Goal: Task Accomplishment & Management: Manage account settings

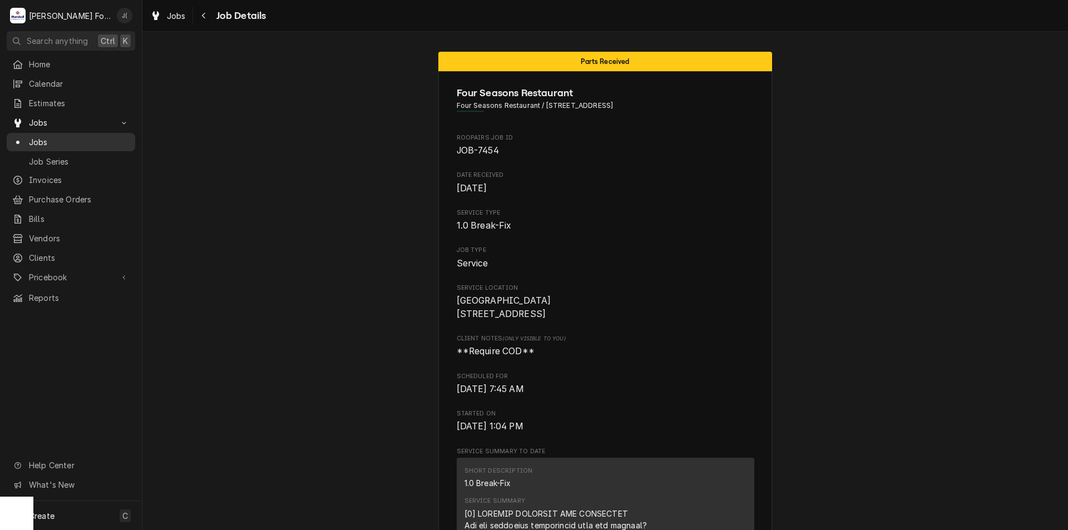
click at [57, 136] on span "Jobs" at bounding box center [79, 142] width 101 height 12
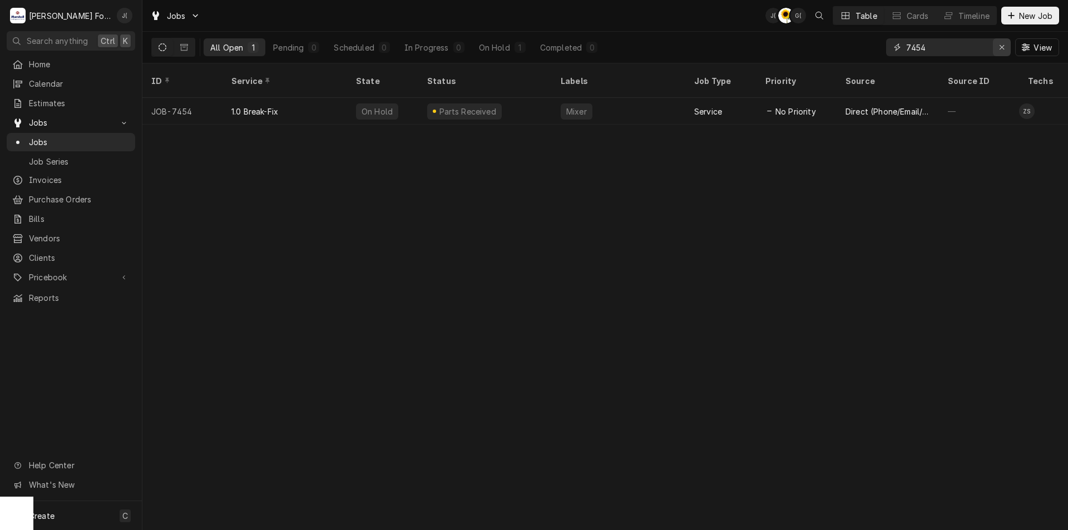
click at [1001, 47] on icon "Erase input" at bounding box center [1001, 47] width 4 height 4
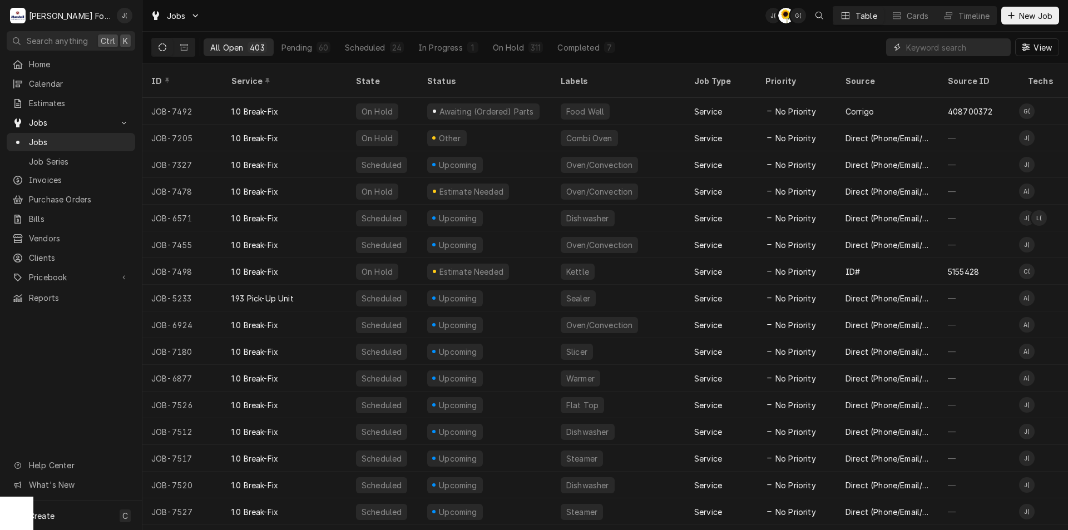
click at [926, 53] on input "Dynamic Content Wrapper" at bounding box center [955, 47] width 99 height 18
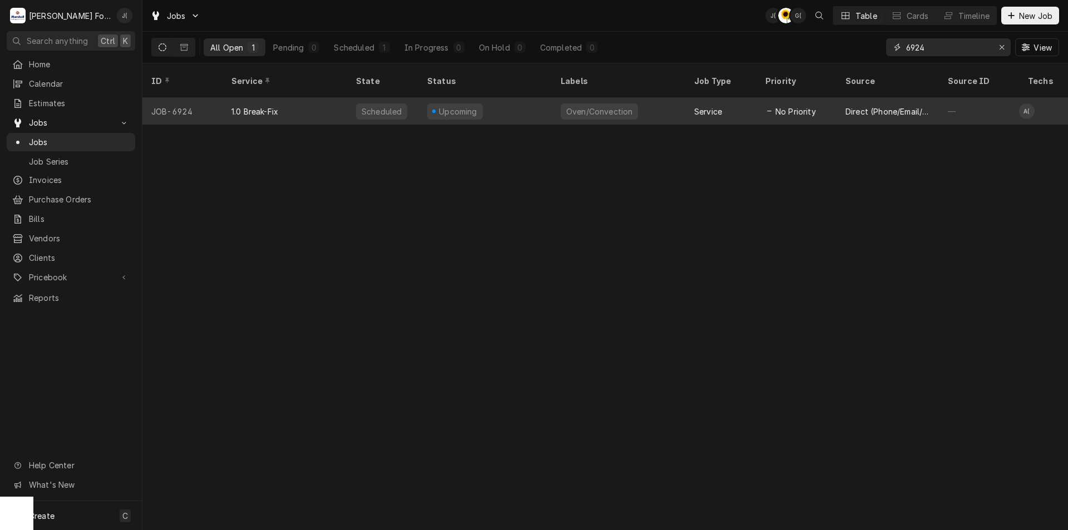
type input "6924"
click at [475, 103] on div "Upcoming" at bounding box center [455, 111] width 56 height 16
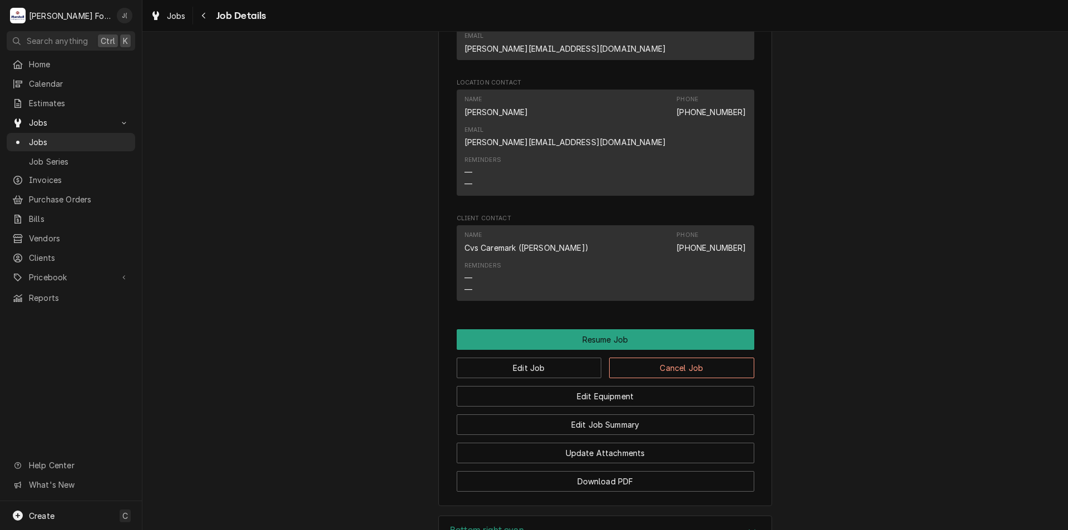
scroll to position [1515, 0]
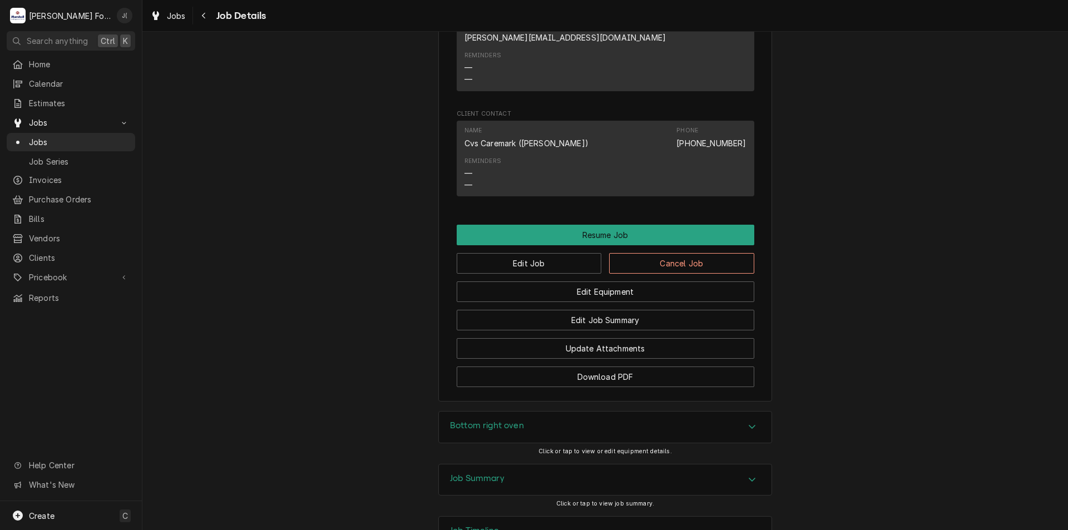
click at [453, 464] on div "Job Summary" at bounding box center [605, 479] width 333 height 31
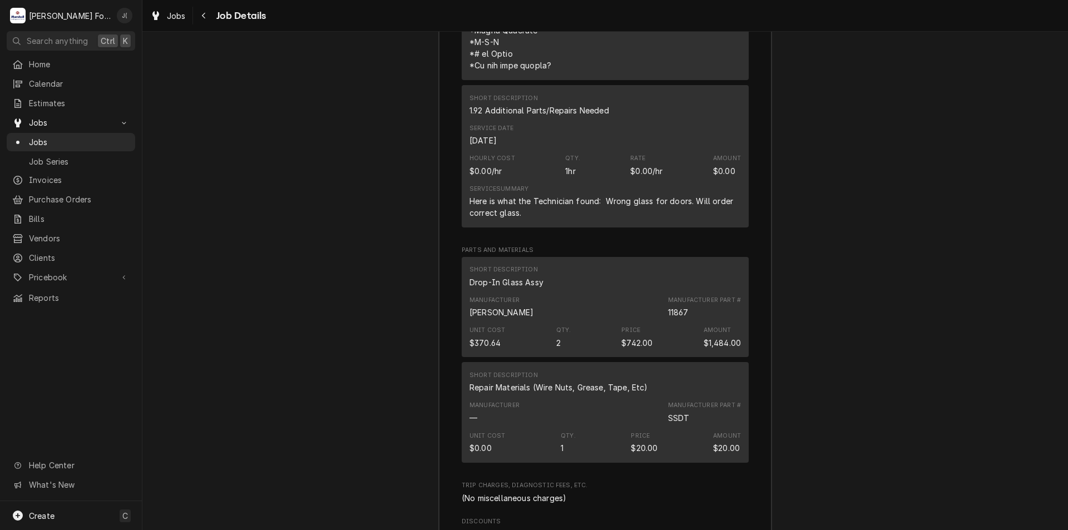
scroll to position [2502, 0]
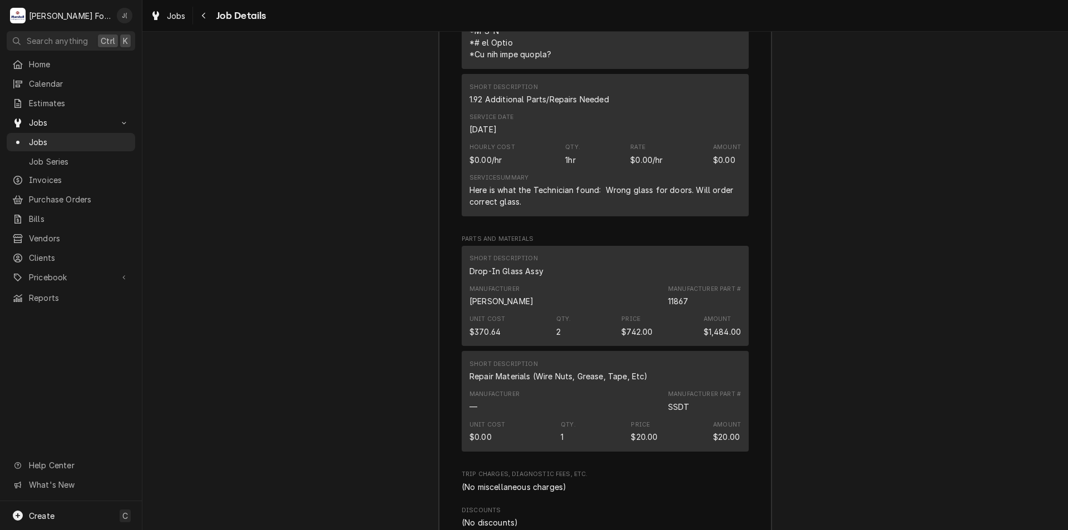
click at [567, 281] on div "Manufacturer Blodgett Manufacturer Part # 11867" at bounding box center [604, 296] width 271 height 30
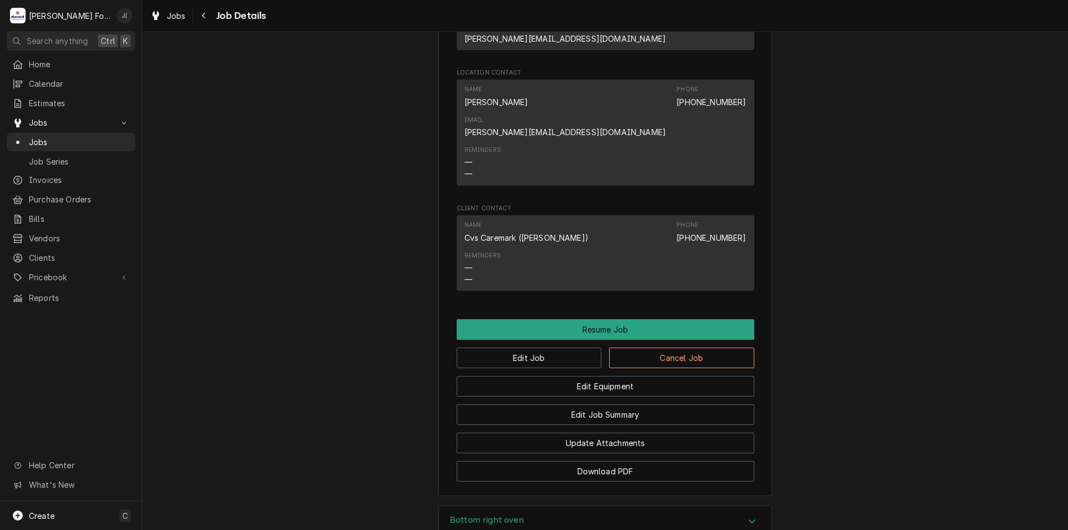
scroll to position [1326, 0]
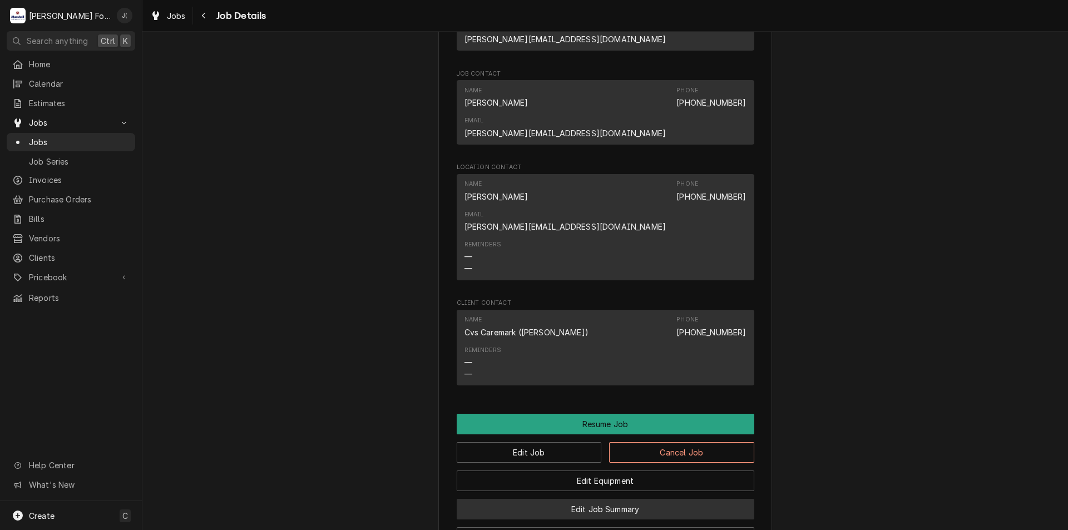
click at [567, 499] on button "Edit Job Summary" at bounding box center [606, 509] width 298 height 21
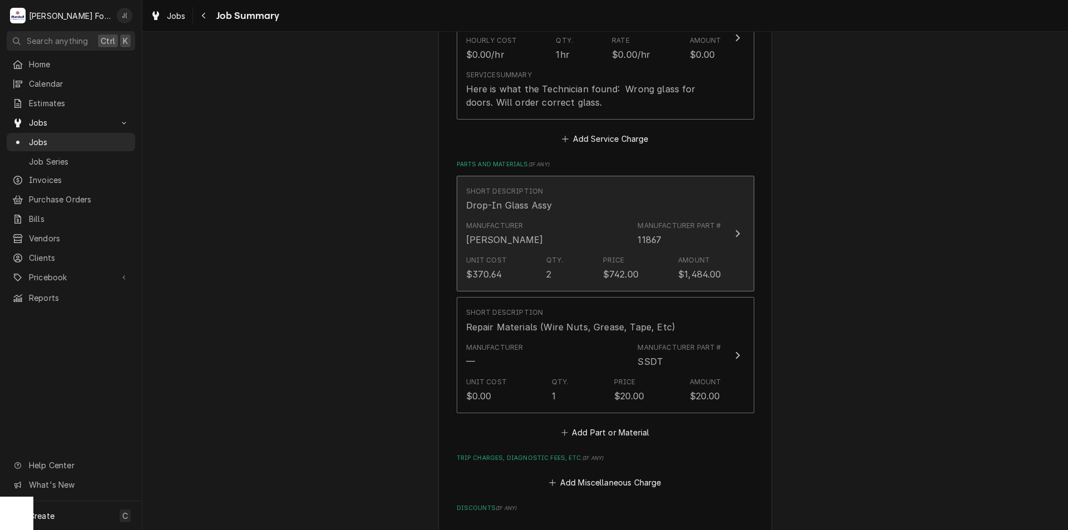
scroll to position [945, 0]
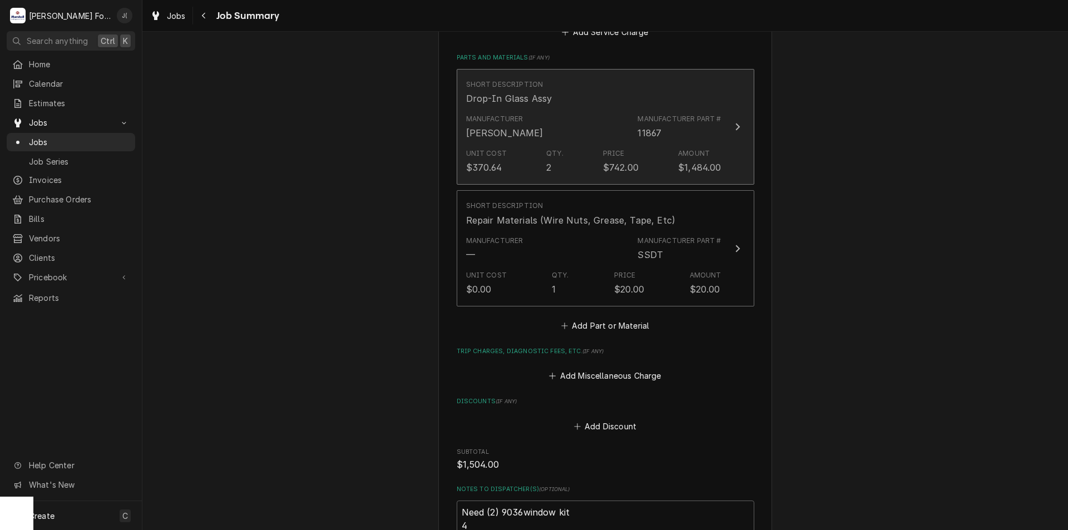
click at [588, 110] on div "Manufacturer Blodgett Manufacturer Part # 11867" at bounding box center [593, 127] width 255 height 34
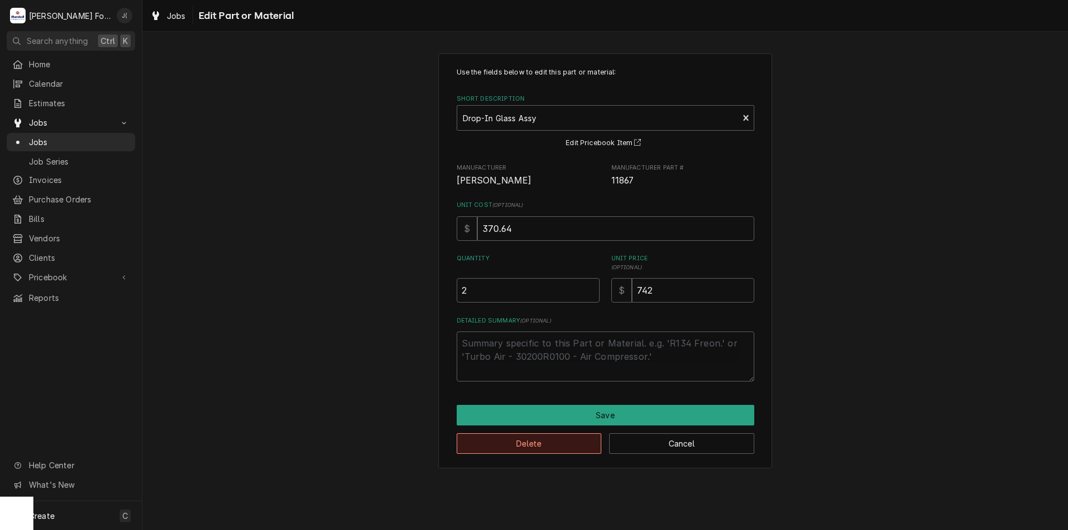
click at [554, 440] on button "Delete" at bounding box center [529, 443] width 145 height 21
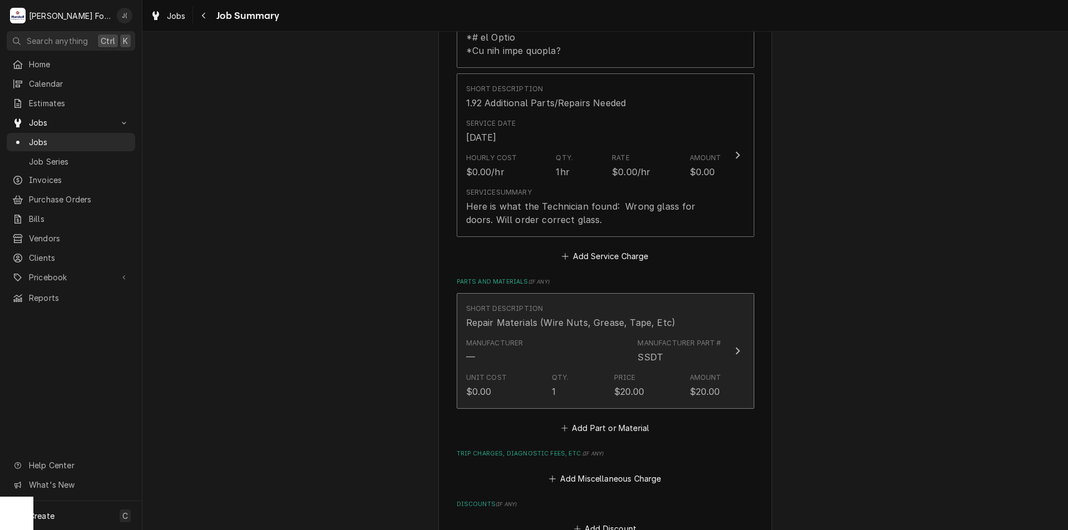
scroll to position [747, 0]
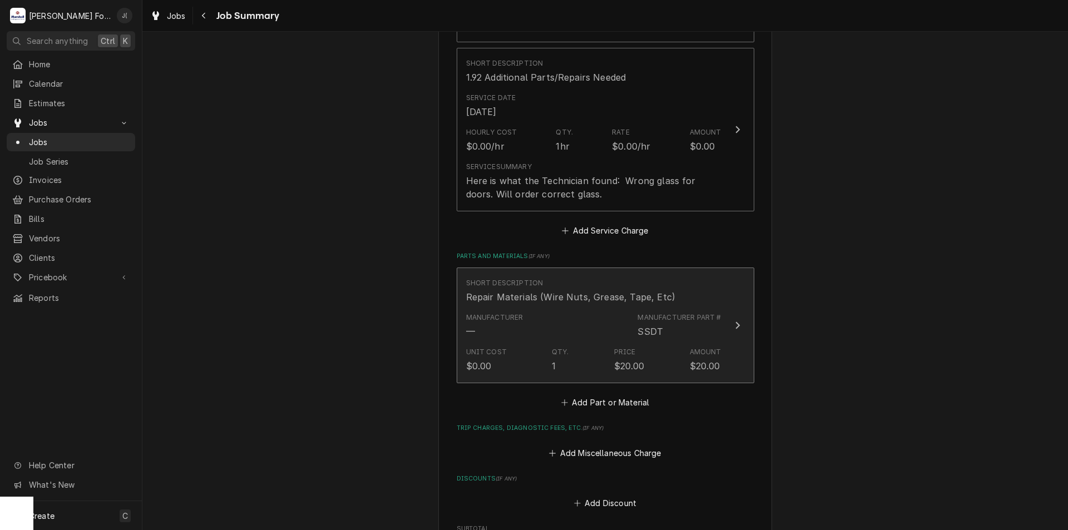
click at [587, 308] on div "Manufacturer — Manufacturer Part # SSDT" at bounding box center [593, 325] width 255 height 34
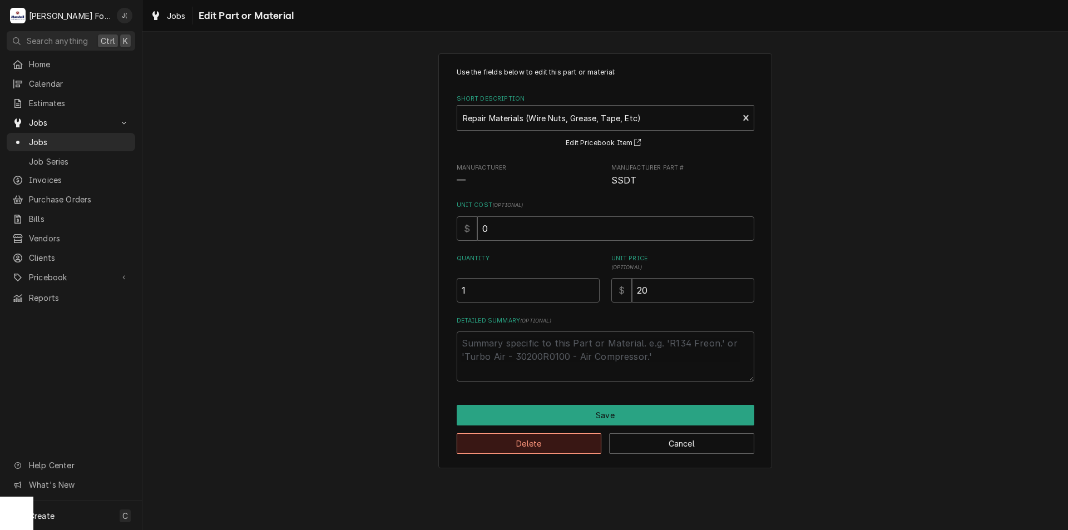
click at [557, 445] on button "Delete" at bounding box center [529, 443] width 145 height 21
type textarea "x"
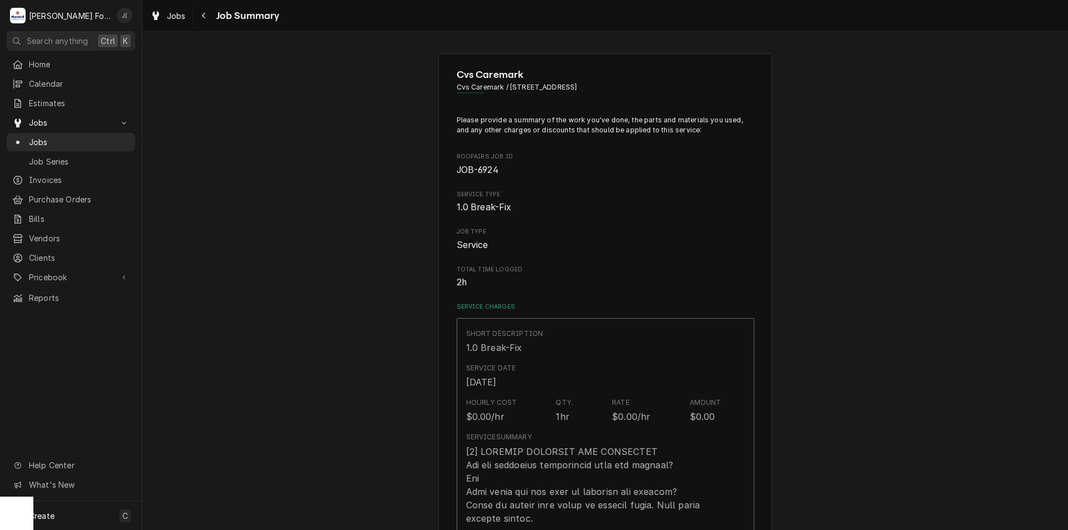
scroll to position [747, 0]
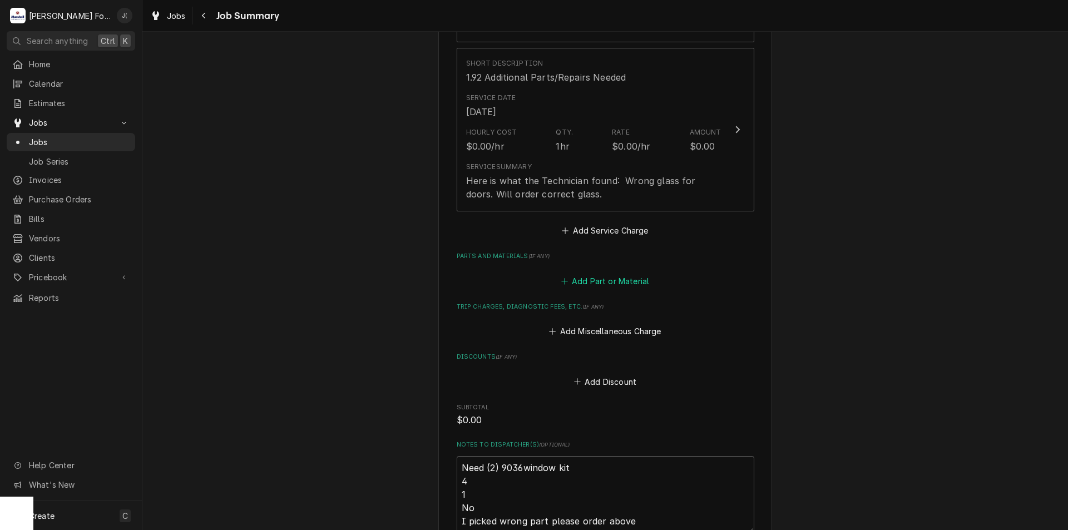
click at [600, 273] on button "Add Part or Material" at bounding box center [605, 281] width 92 height 16
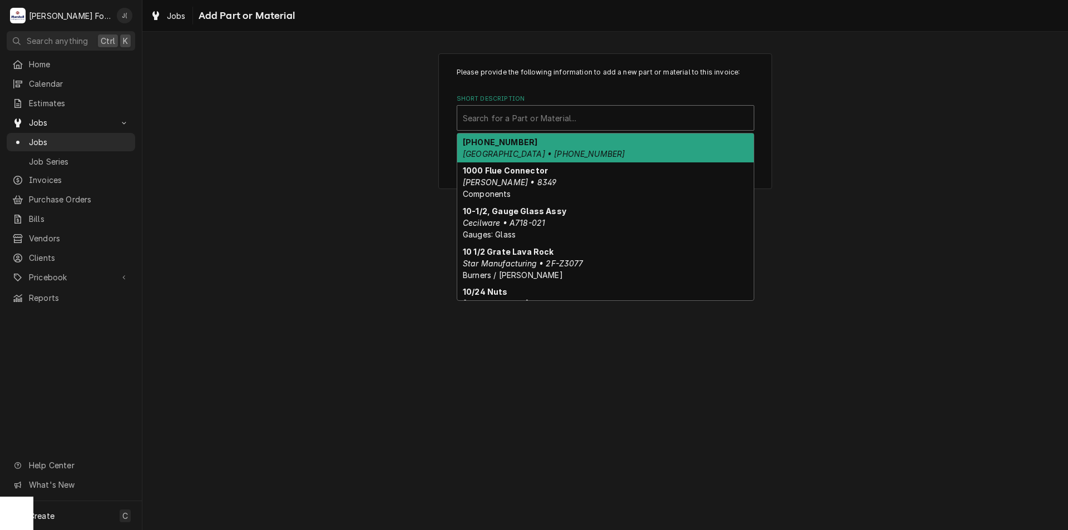
click at [586, 115] on div "Short Description" at bounding box center [605, 118] width 285 height 20
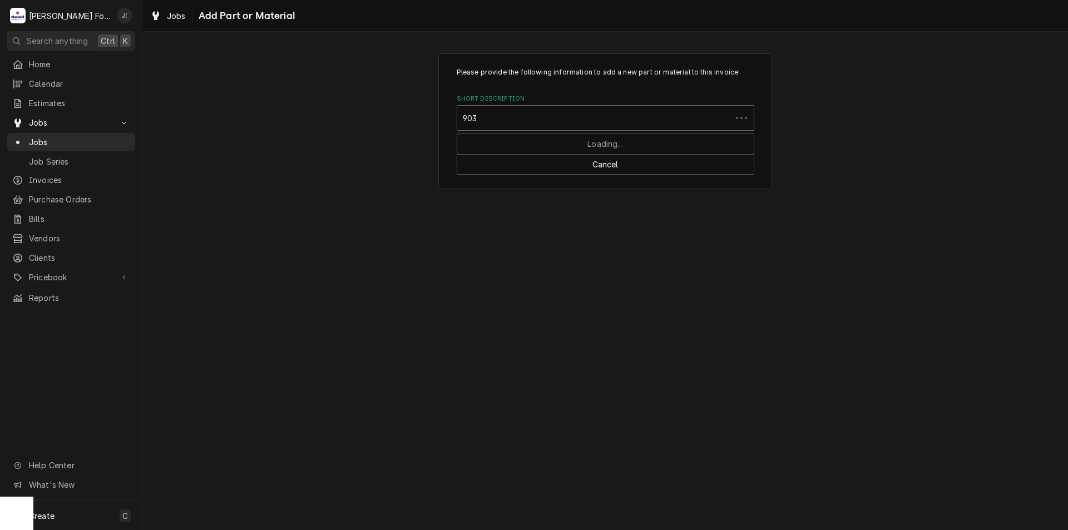
type input "9036"
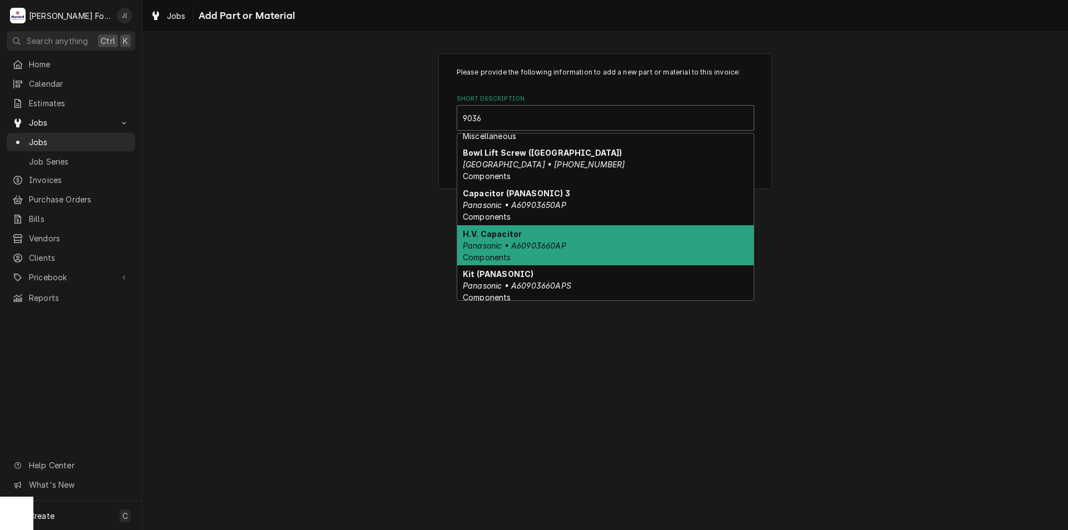
scroll to position [92, 0]
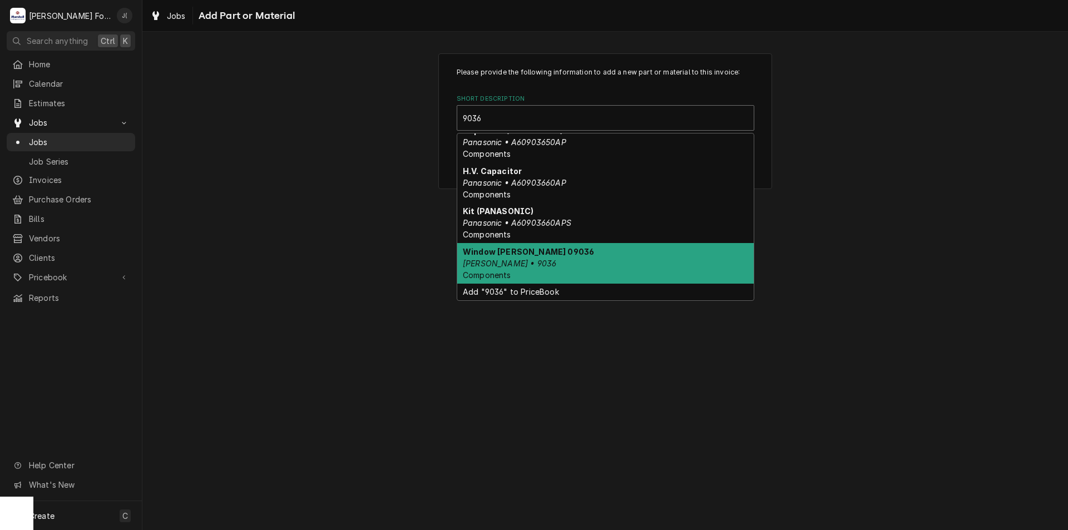
click at [531, 262] on div "Window Blodgett 09036 Blodgett • 9036 Components" at bounding box center [605, 263] width 296 height 41
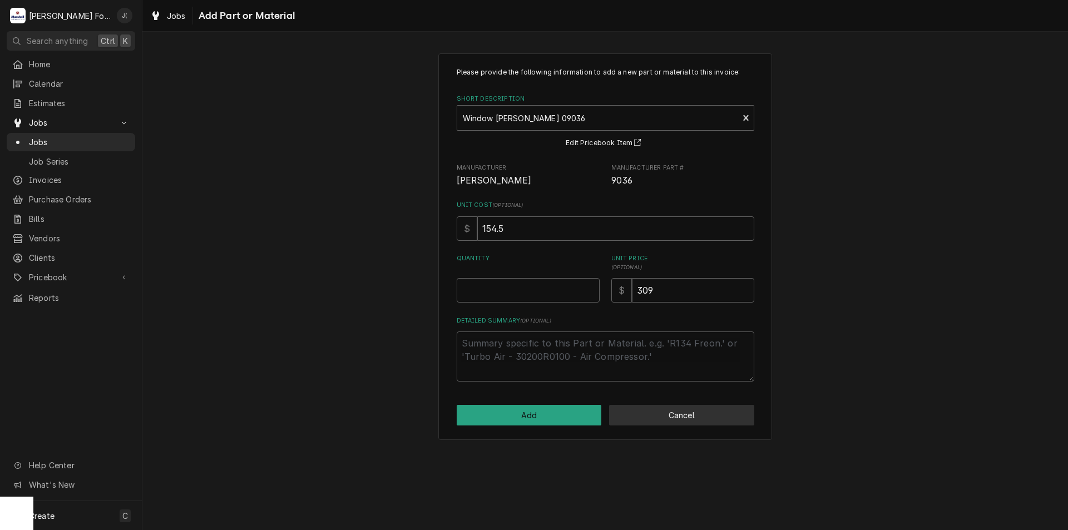
click at [671, 408] on button "Cancel" at bounding box center [681, 415] width 145 height 21
type textarea "x"
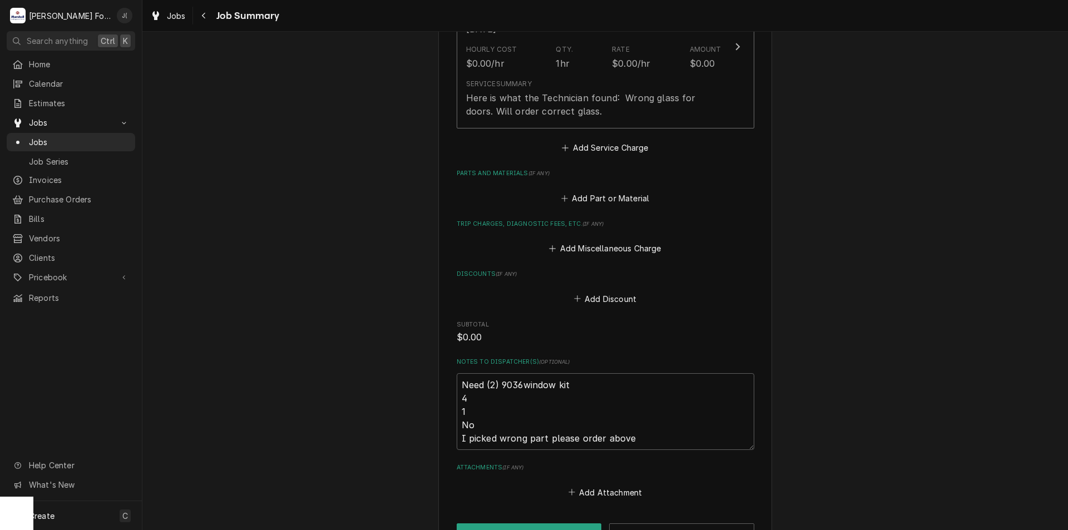
scroll to position [959, 0]
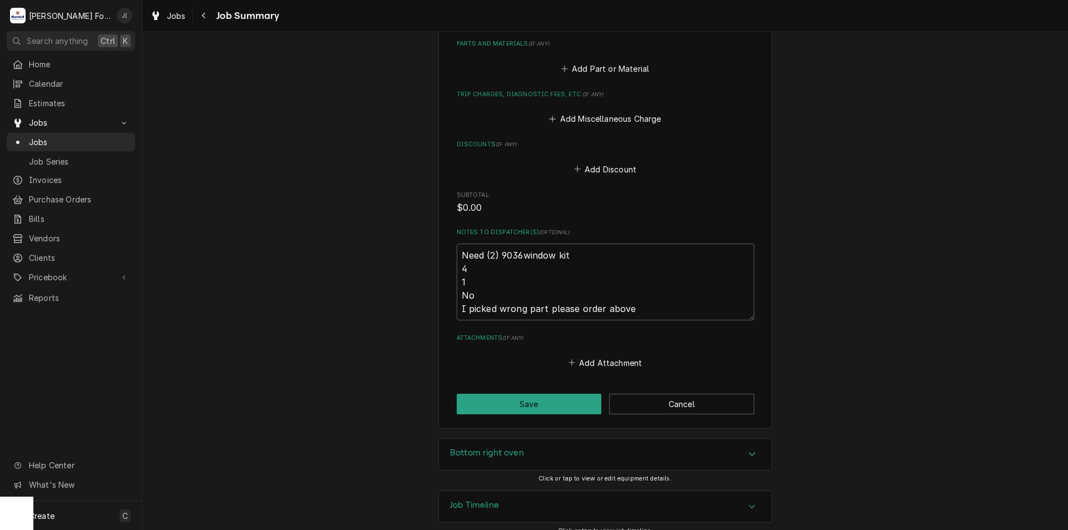
click at [521, 443] on div "Bottom right oven" at bounding box center [605, 454] width 333 height 31
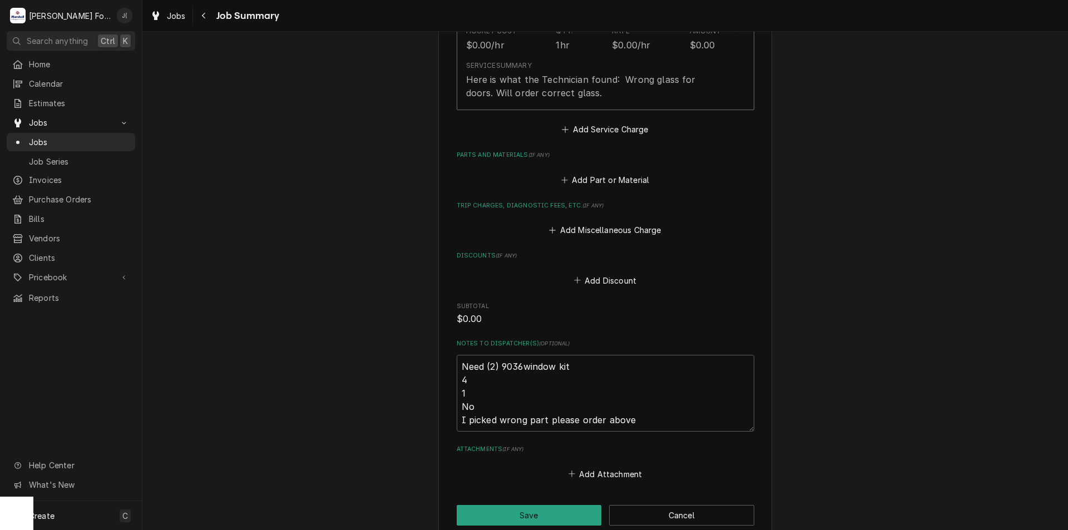
scroll to position [792, 0]
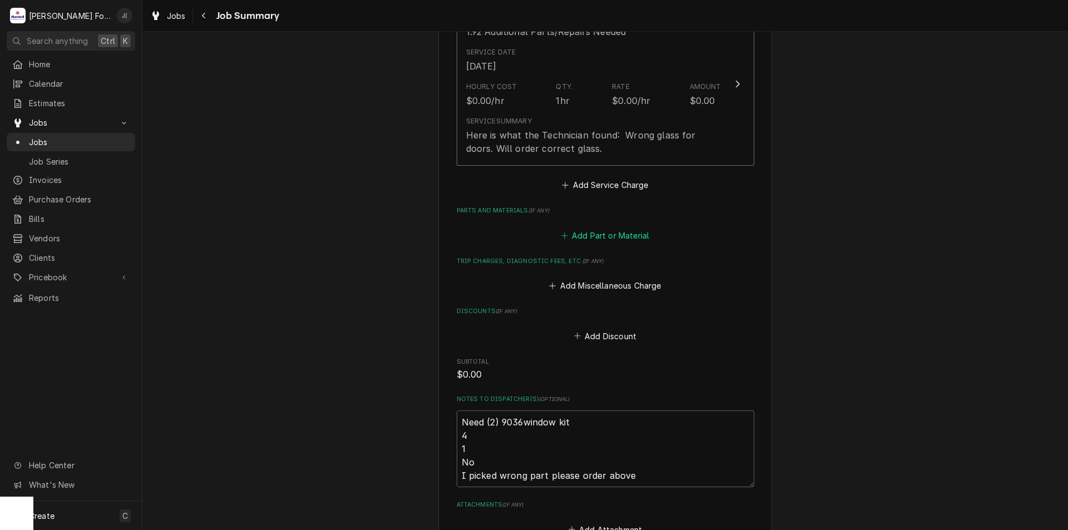
click at [569, 227] on button "Add Part or Material" at bounding box center [605, 235] width 92 height 16
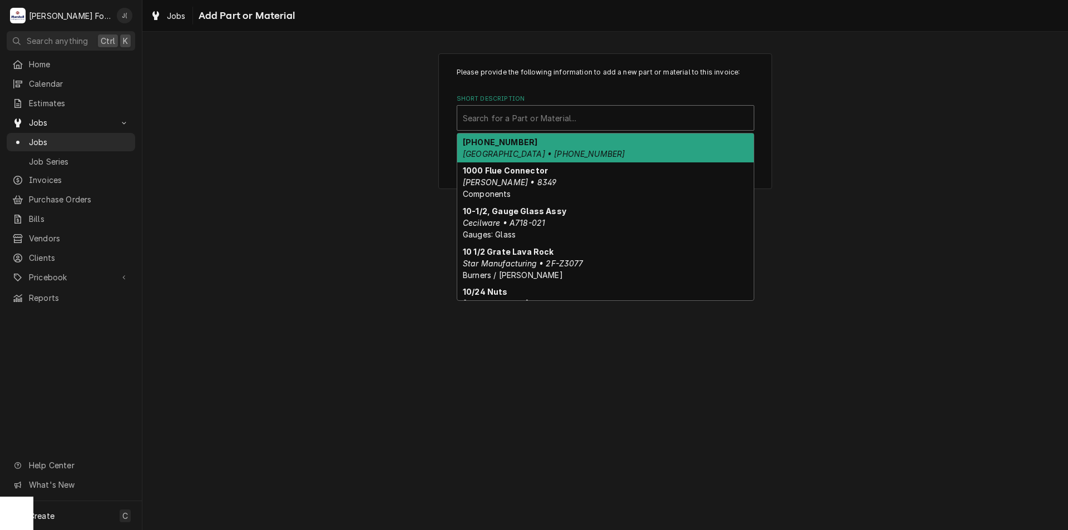
drag, startPoint x: 520, startPoint y: 123, endPoint x: 520, endPoint y: 103, distance: 19.5
click at [522, 116] on div "Short Description" at bounding box center [605, 118] width 285 height 20
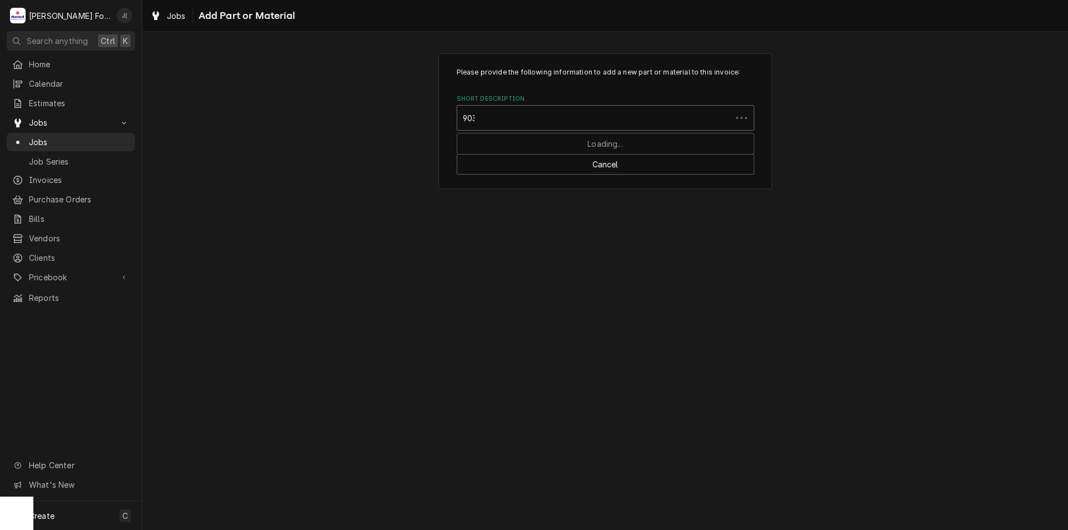
type input "9036"
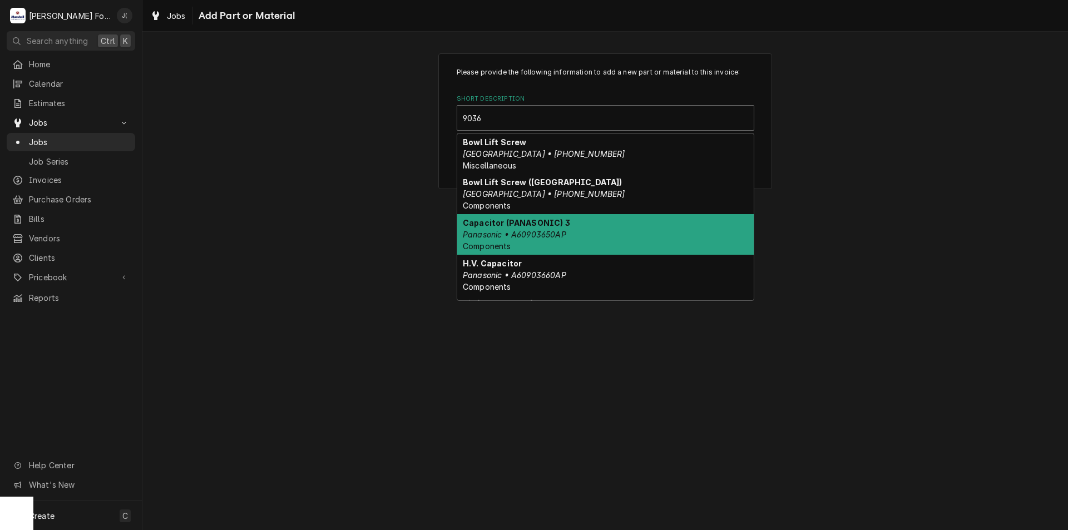
scroll to position [92, 0]
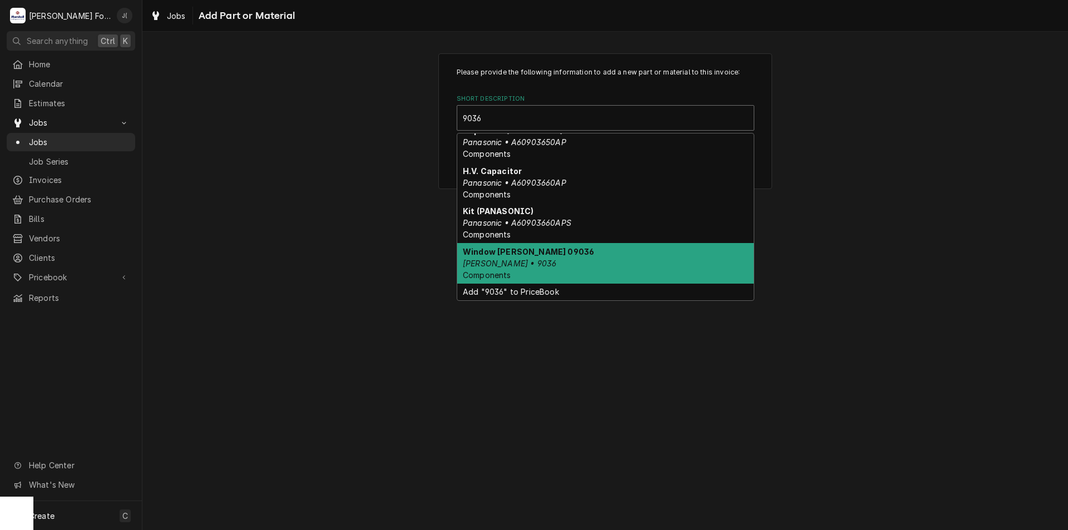
click at [520, 263] on em "Blodgett • 9036" at bounding box center [509, 263] width 93 height 9
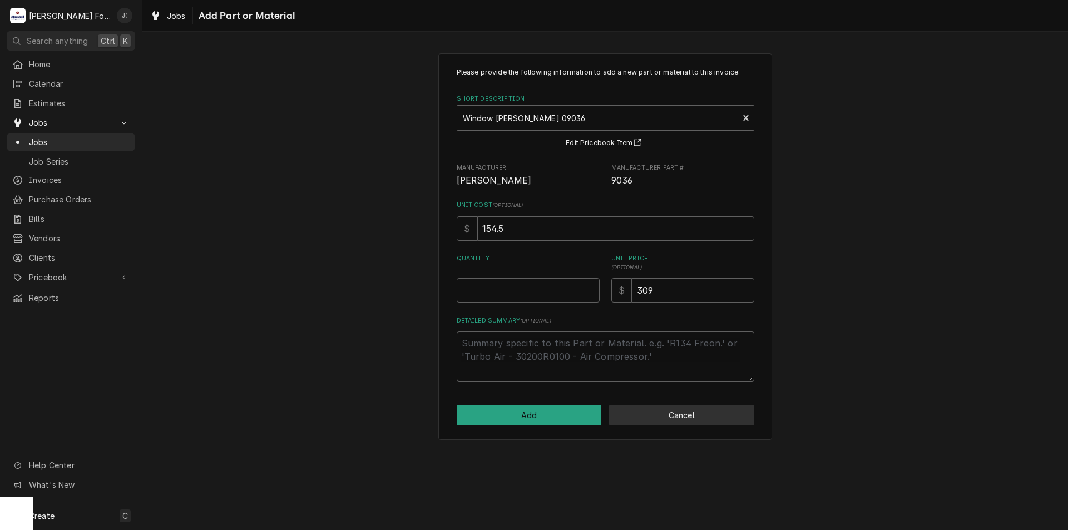
click at [646, 407] on button "Cancel" at bounding box center [681, 415] width 145 height 21
type textarea "x"
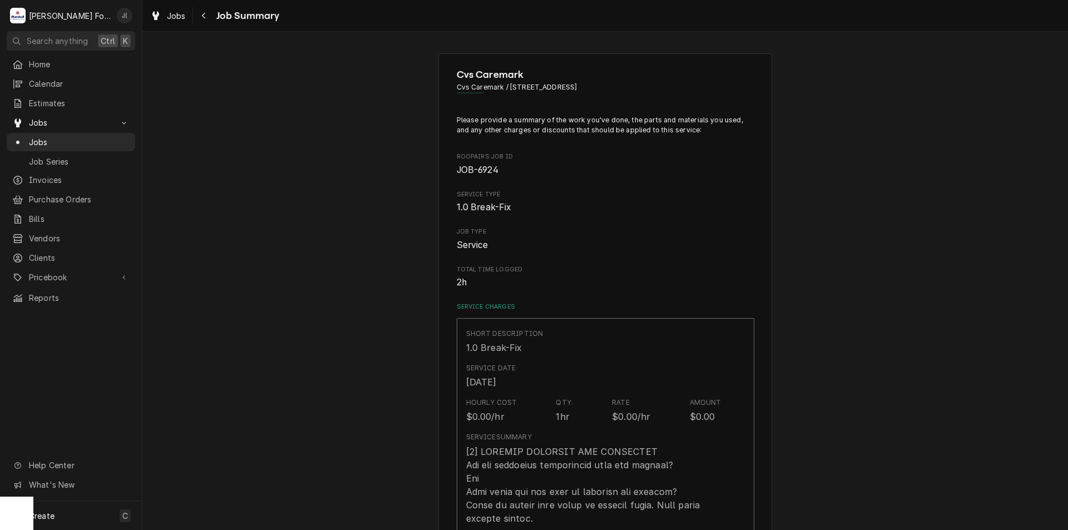
scroll to position [792, 0]
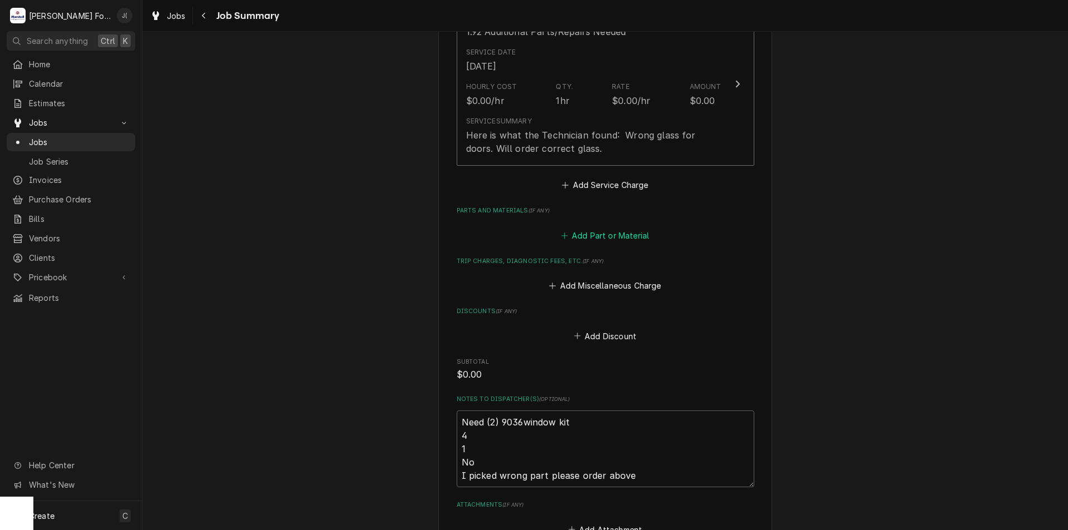
click at [598, 227] on button "Add Part or Material" at bounding box center [605, 235] width 92 height 16
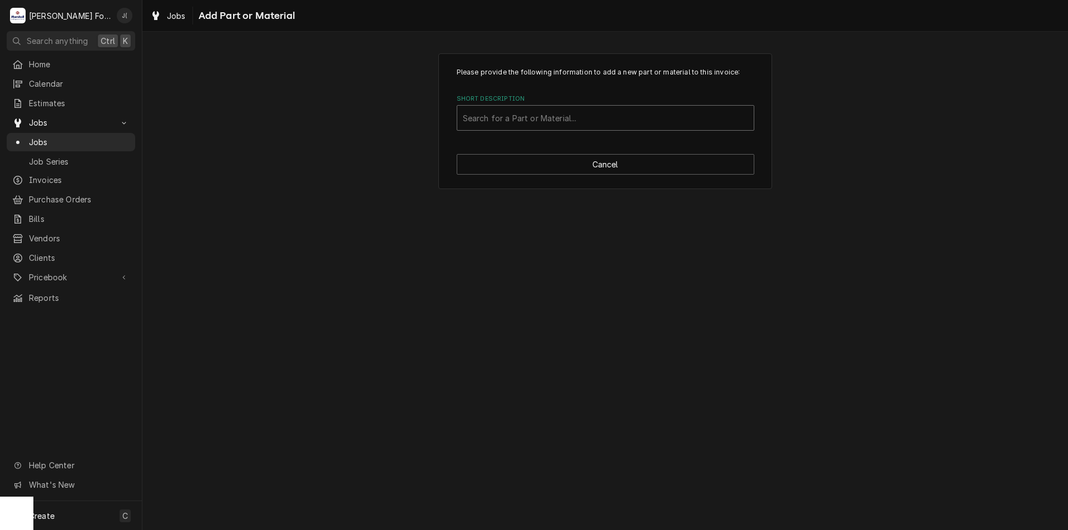
drag, startPoint x: 515, startPoint y: 122, endPoint x: 515, endPoint y: 114, distance: 7.8
click at [515, 120] on div "Short Description" at bounding box center [605, 118] width 285 height 20
type input "9036"
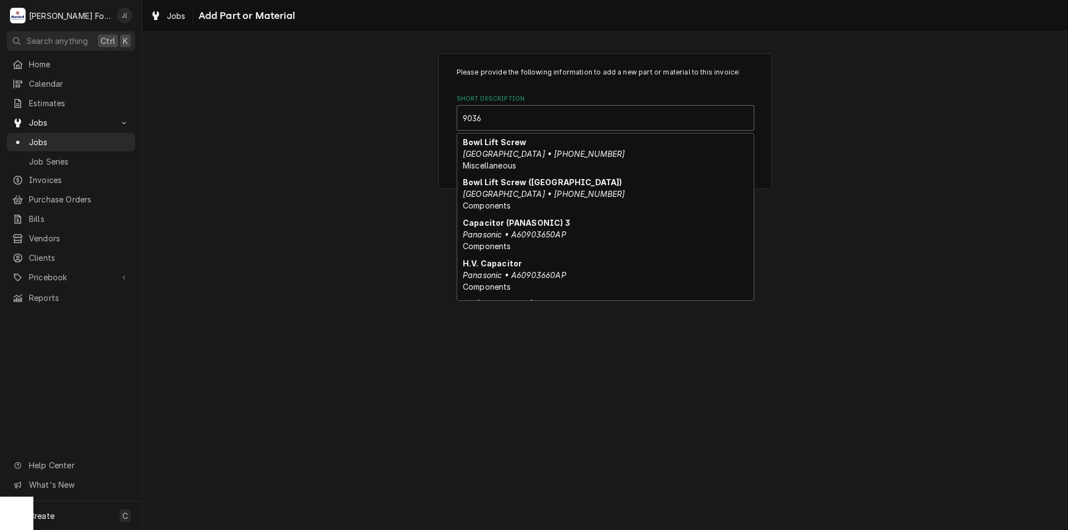
scroll to position [92, 0]
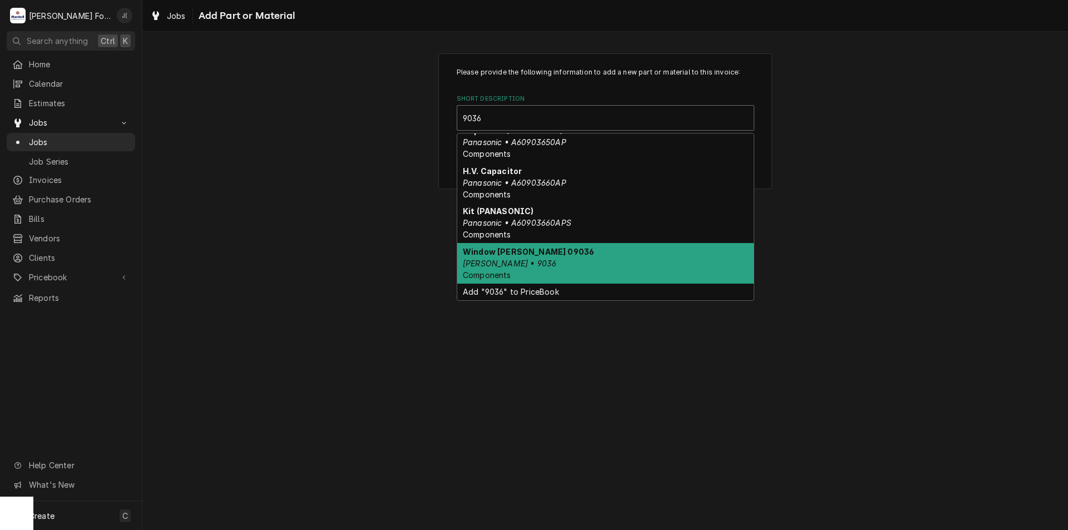
click at [530, 266] on div "Window Blodgett 09036 Blodgett • 9036 Components" at bounding box center [605, 263] width 296 height 41
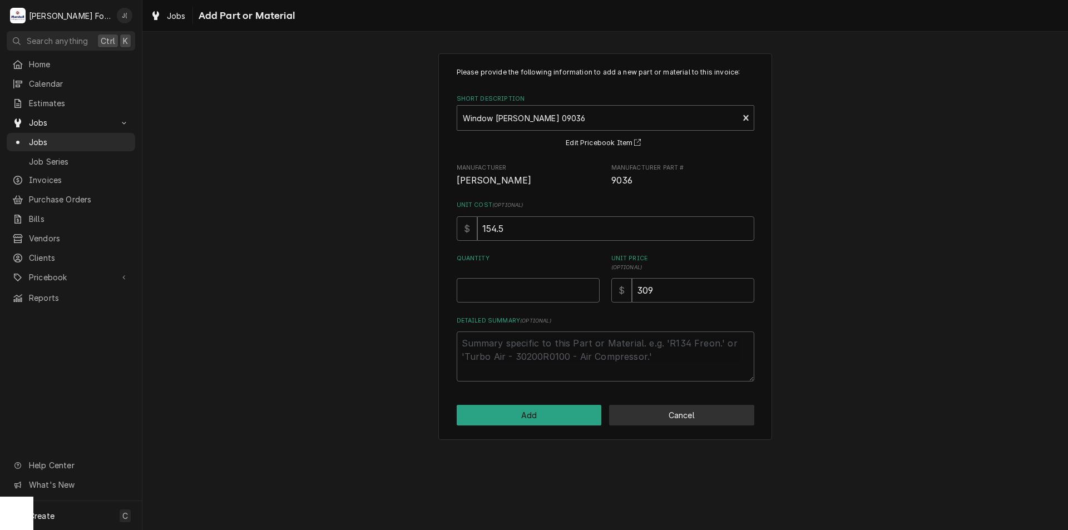
click at [636, 414] on button "Cancel" at bounding box center [681, 415] width 145 height 21
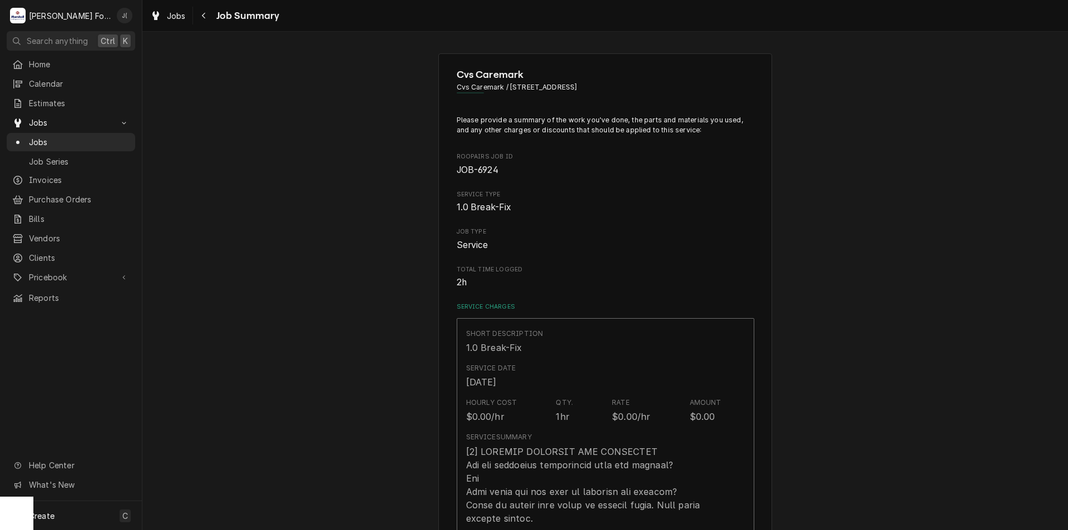
scroll to position [792, 0]
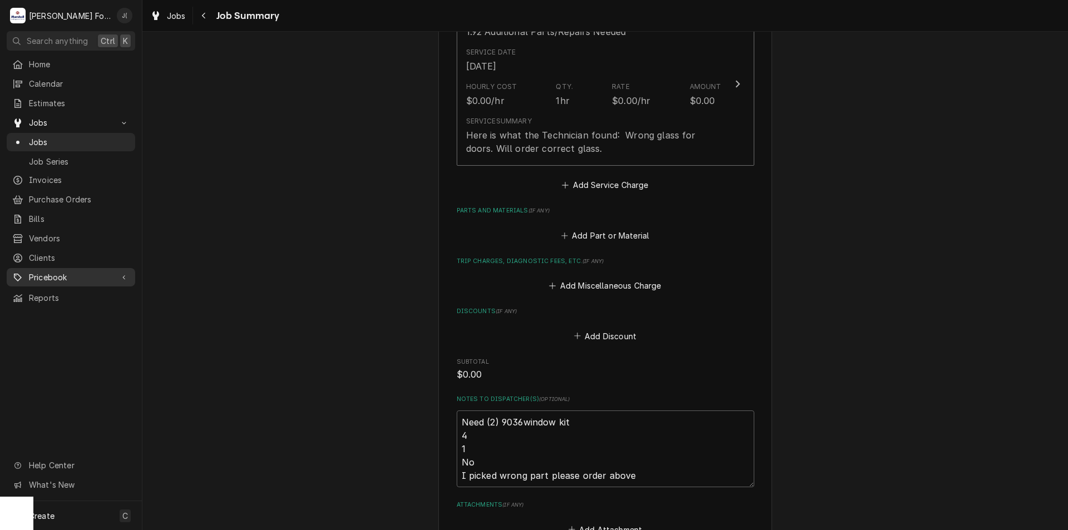
click at [62, 271] on span "Pricebook" at bounding box center [71, 277] width 84 height 12
click at [78, 311] on span "Parts & Materials" at bounding box center [79, 316] width 101 height 12
type textarea "x"
click at [600, 227] on button "Add Part or Material" at bounding box center [605, 235] width 92 height 16
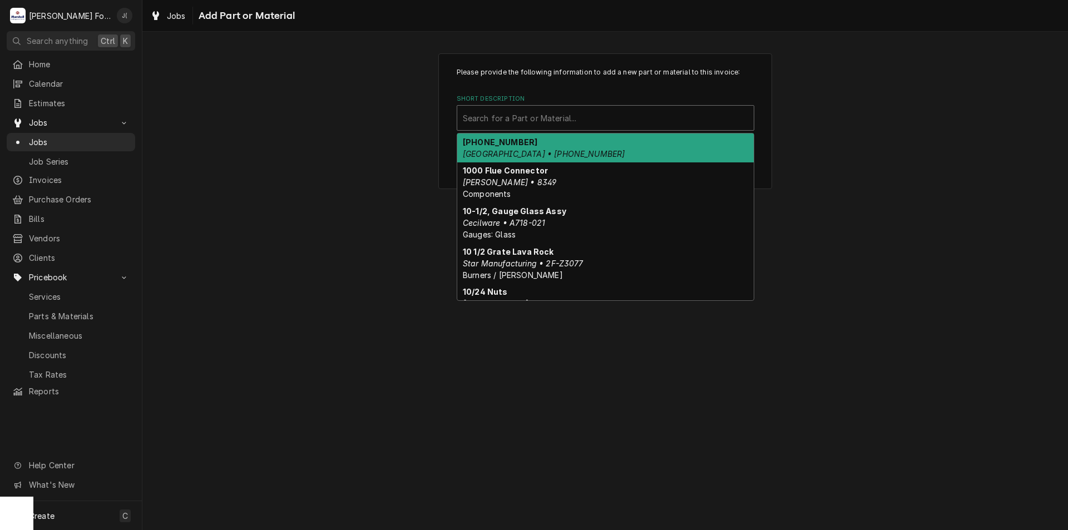
click at [522, 118] on div "Short Description" at bounding box center [605, 118] width 285 height 20
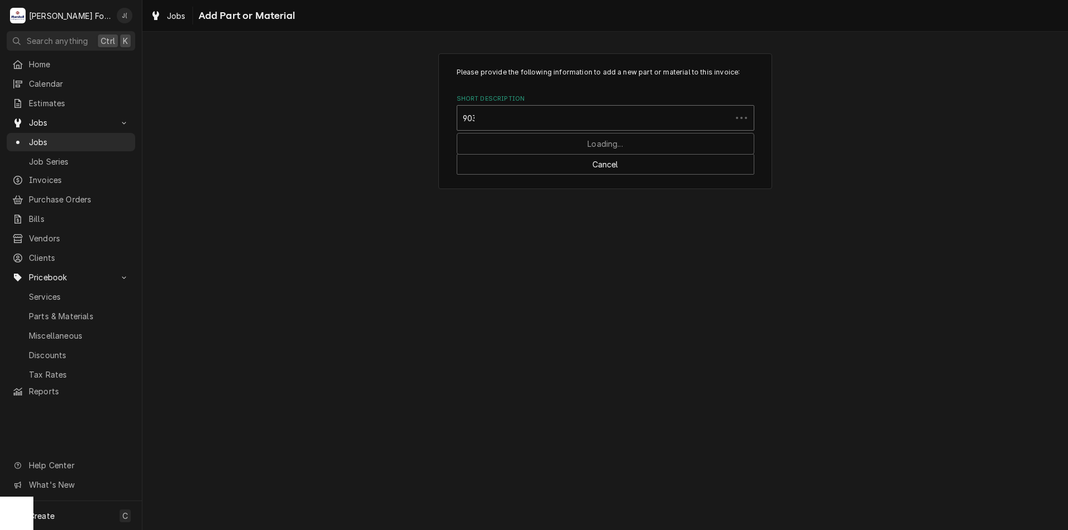
type input "9036"
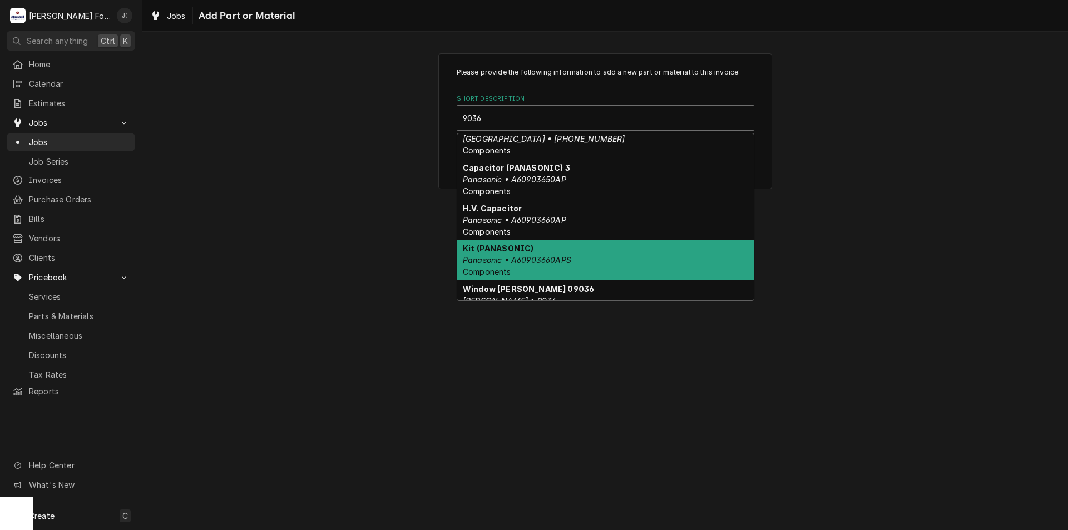
scroll to position [92, 0]
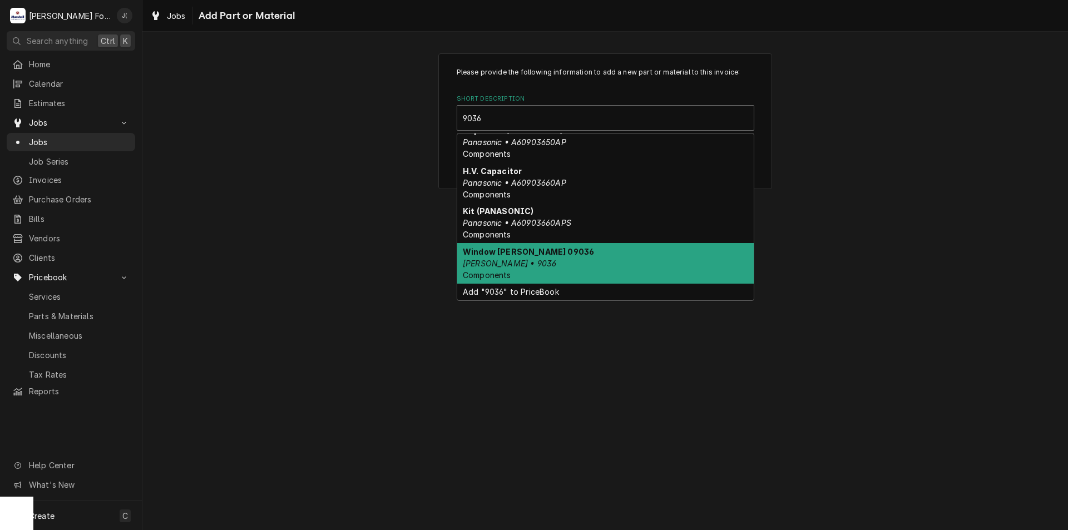
click at [551, 263] on div "Window Blodgett 09036 Blodgett • 9036 Components" at bounding box center [605, 263] width 296 height 41
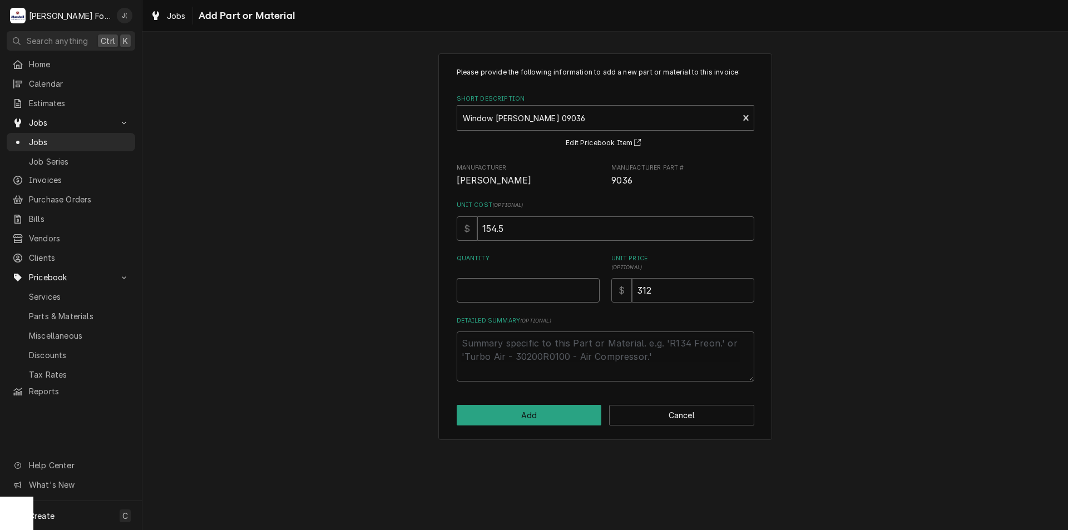
click at [546, 286] on input "Quantity" at bounding box center [528, 290] width 143 height 24
type textarea "x"
type input "2"
click at [559, 421] on button "Add" at bounding box center [529, 415] width 145 height 21
type textarea "x"
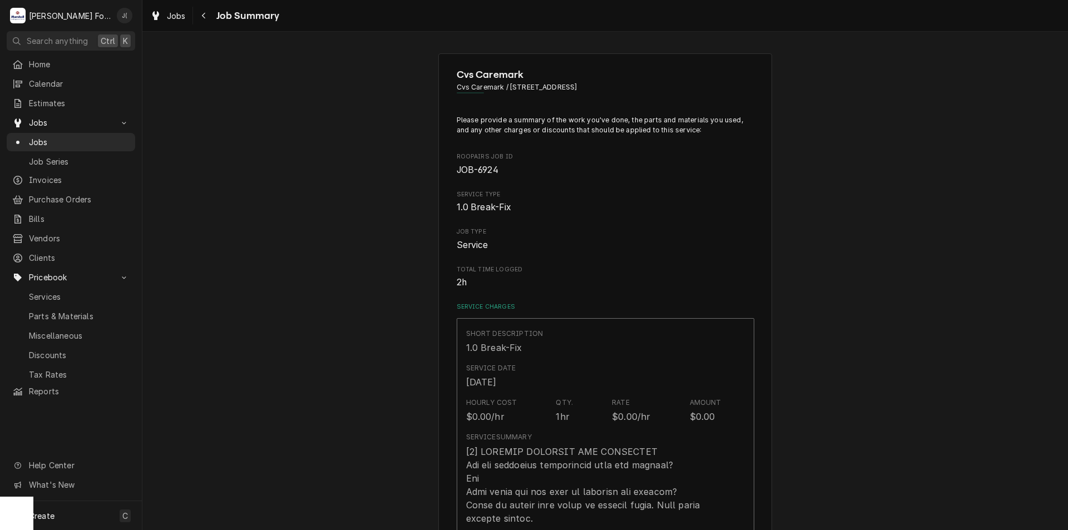
scroll to position [792, 0]
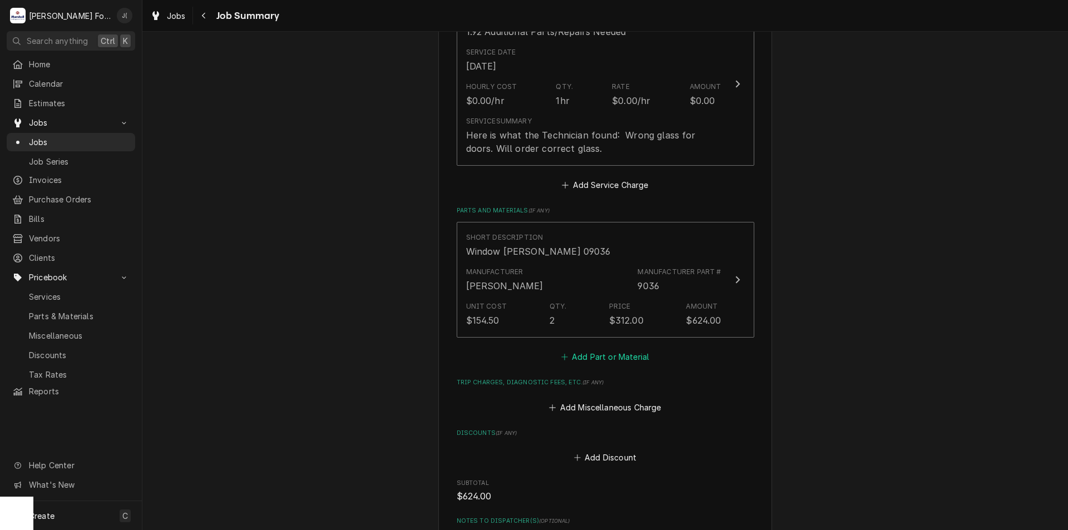
click at [594, 349] on button "Add Part or Material" at bounding box center [605, 357] width 92 height 16
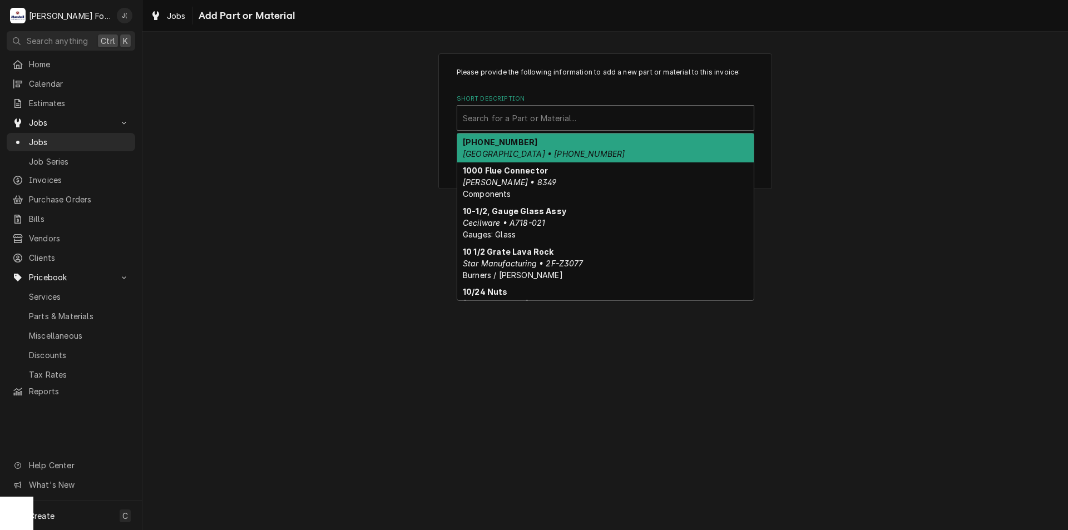
click at [530, 119] on div "Short Description" at bounding box center [605, 118] width 285 height 20
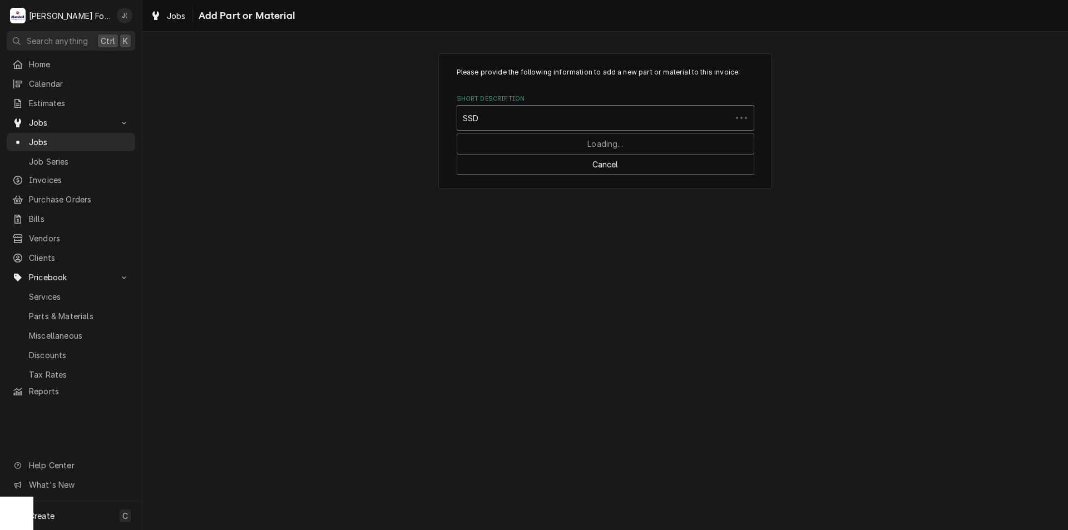
type input "SSDT"
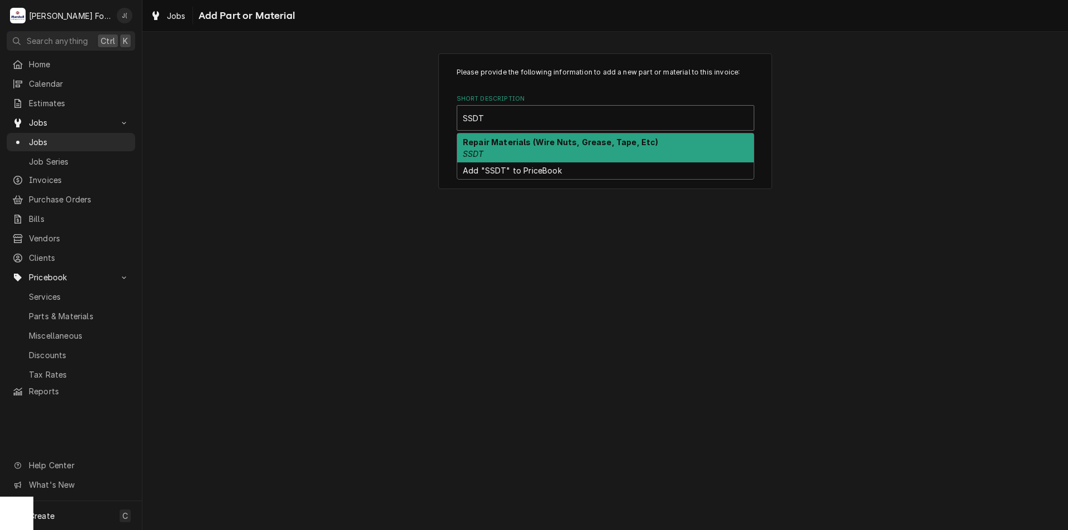
click at [526, 148] on div "Repair Materials (Wire Nuts, Grease, Tape, Etc) SSDT" at bounding box center [605, 147] width 296 height 29
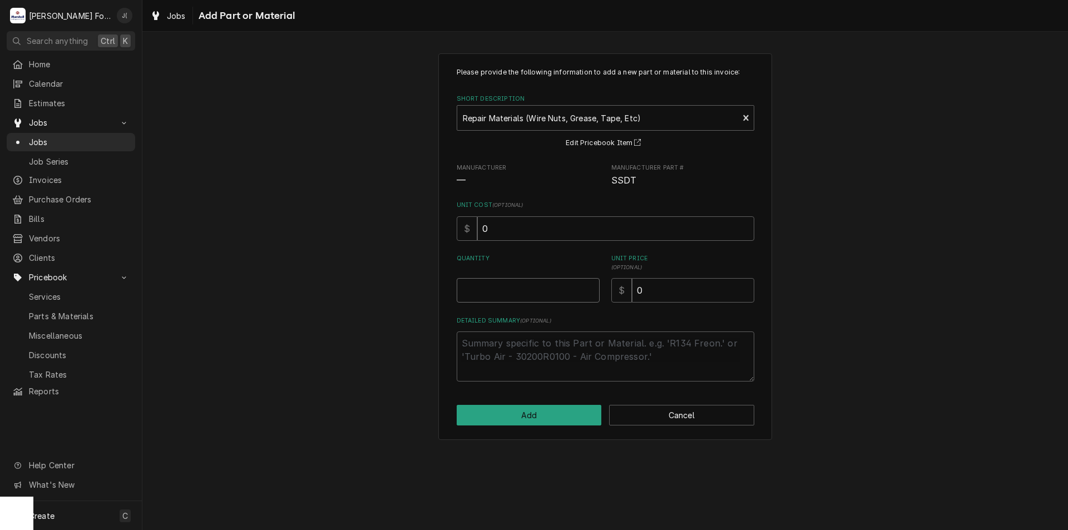
click at [520, 295] on input "Quantity" at bounding box center [528, 290] width 143 height 24
type textarea "x"
type input "1"
type textarea "x"
type input "1"
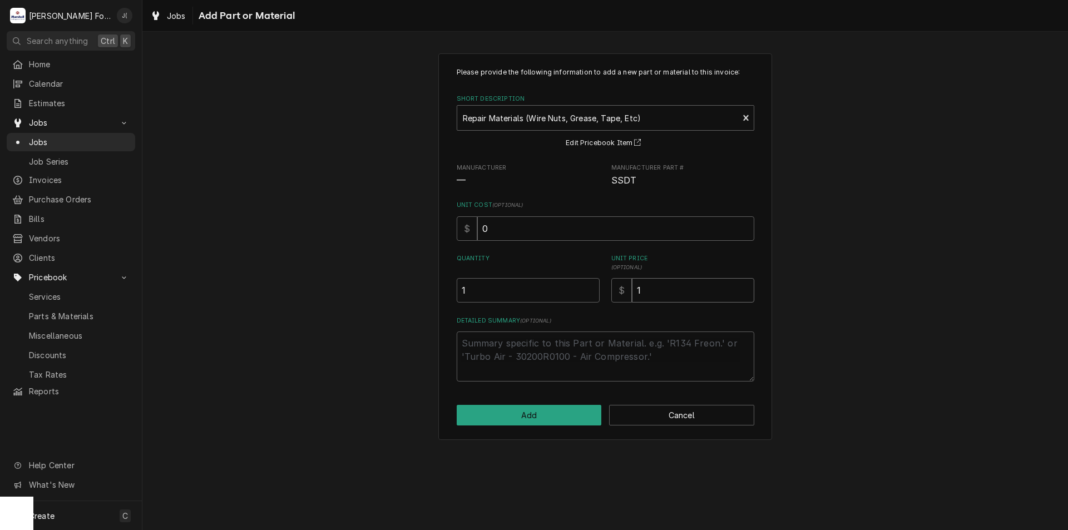
type textarea "x"
type input "10"
type textarea "x"
type input "104"
type textarea "x"
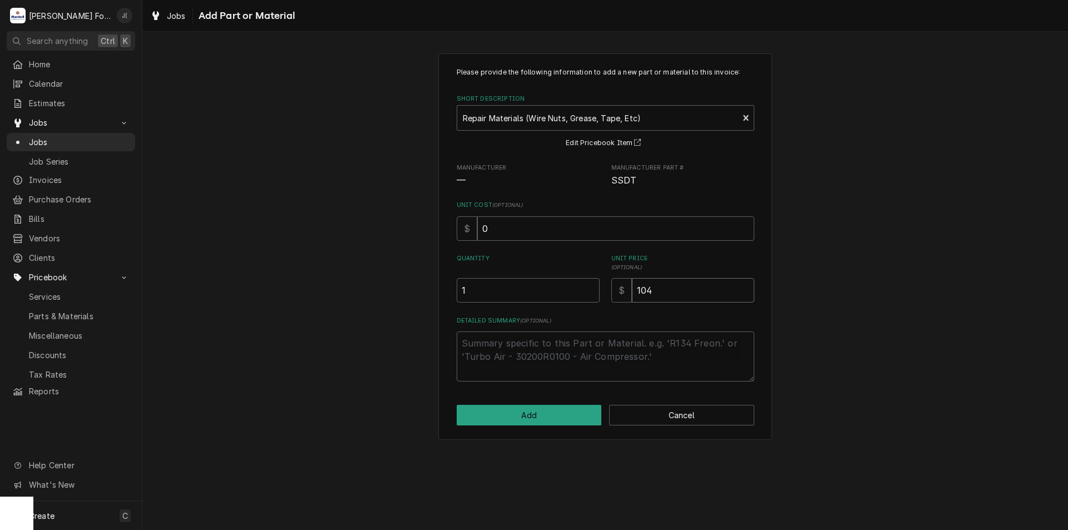
type input "10"
type textarea "x"
type input "1"
type textarea "x"
type input "14"
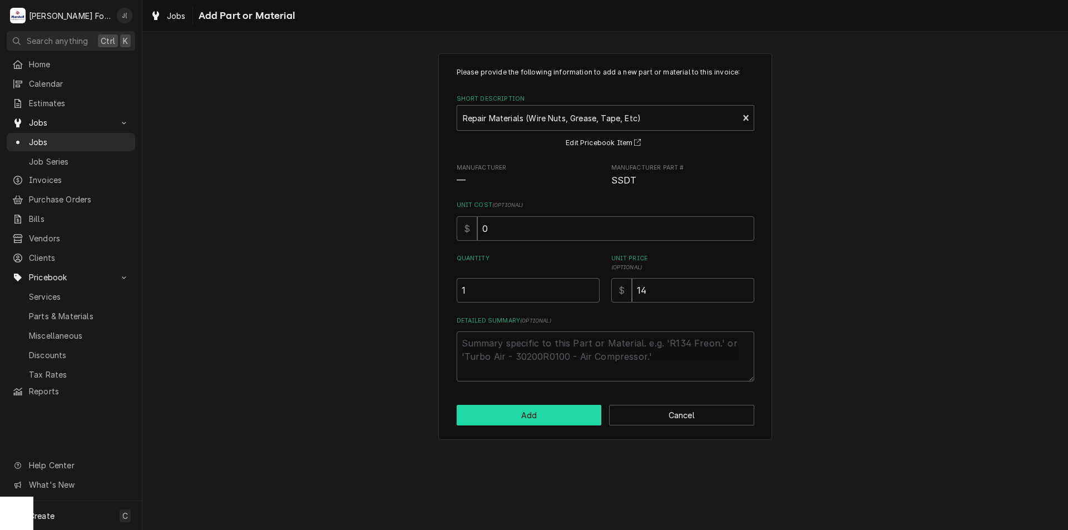
click at [564, 413] on button "Add" at bounding box center [529, 415] width 145 height 21
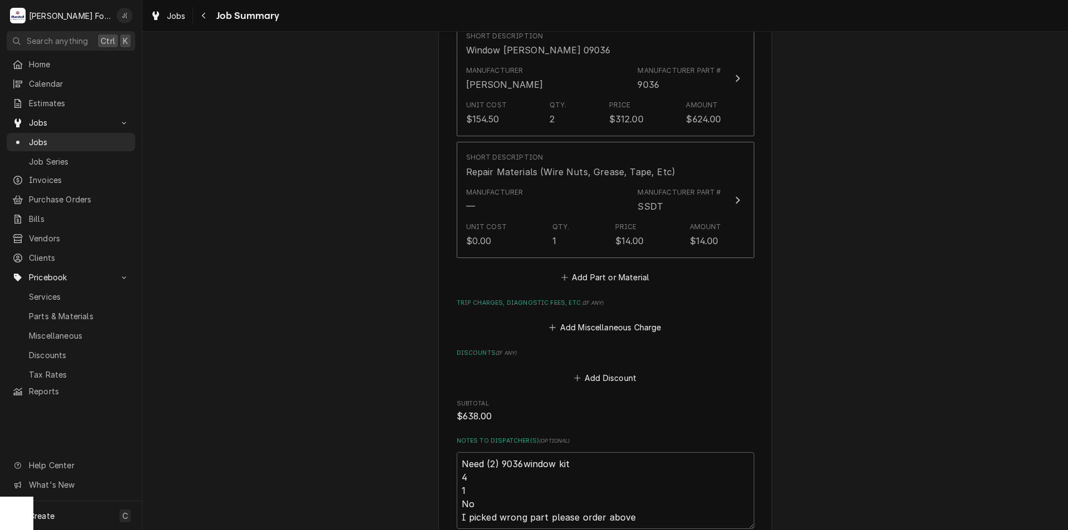
scroll to position [1182, 0]
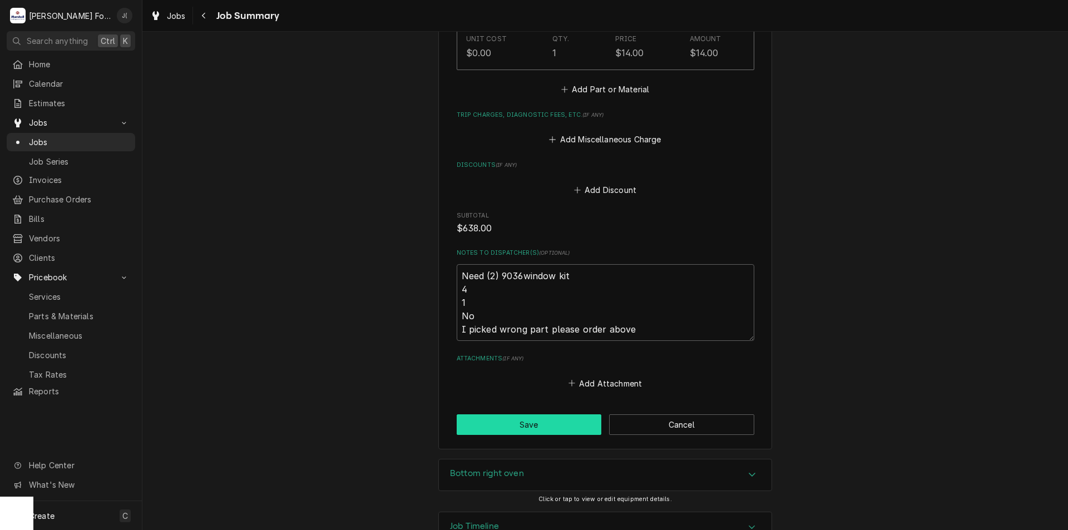
click at [533, 414] on button "Save" at bounding box center [529, 424] width 145 height 21
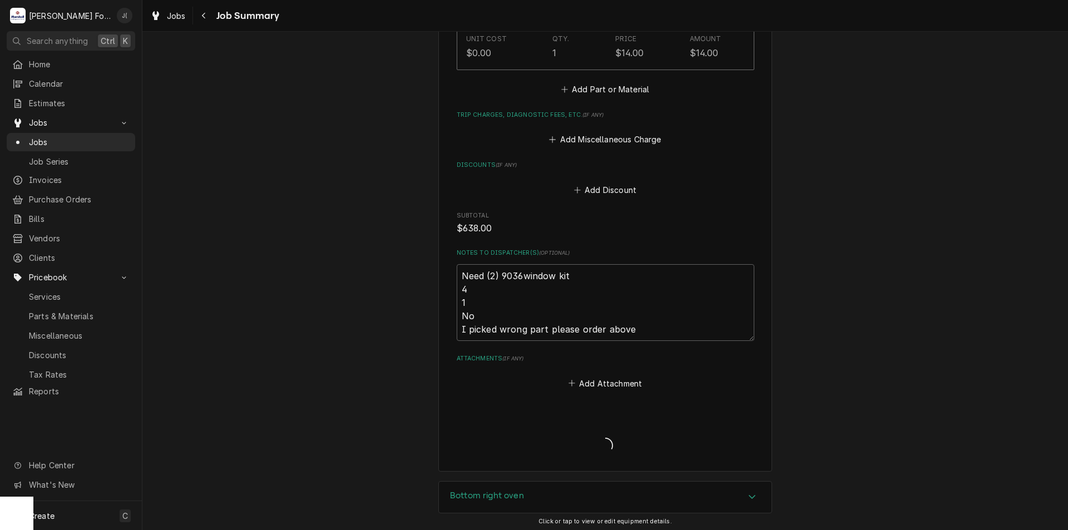
type textarea "x"
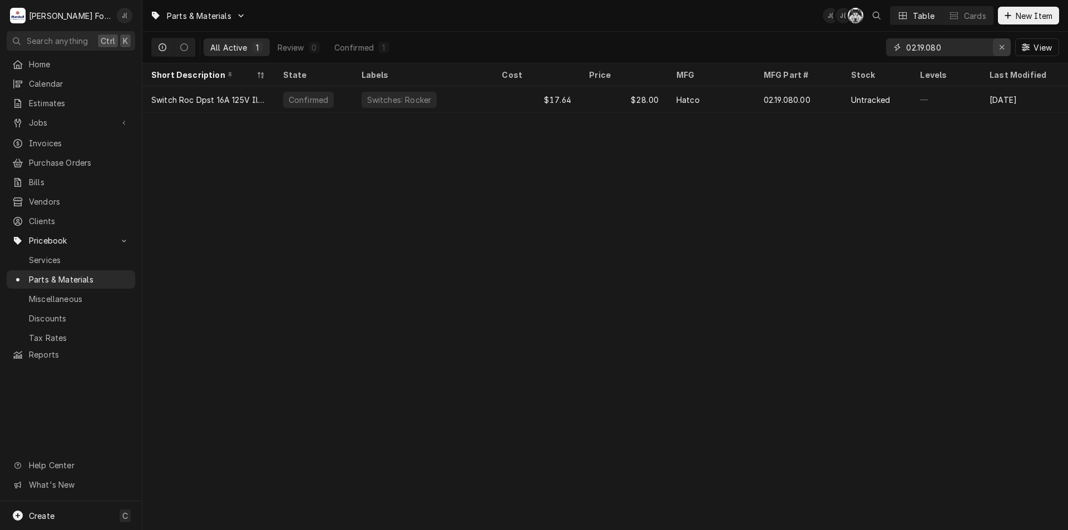
drag, startPoint x: 1003, startPoint y: 49, endPoint x: 984, endPoint y: 47, distance: 19.0
click at [1001, 49] on icon "Erase input" at bounding box center [1002, 47] width 6 height 8
click at [964, 45] on input "Dynamic Content Wrapper" at bounding box center [958, 47] width 105 height 18
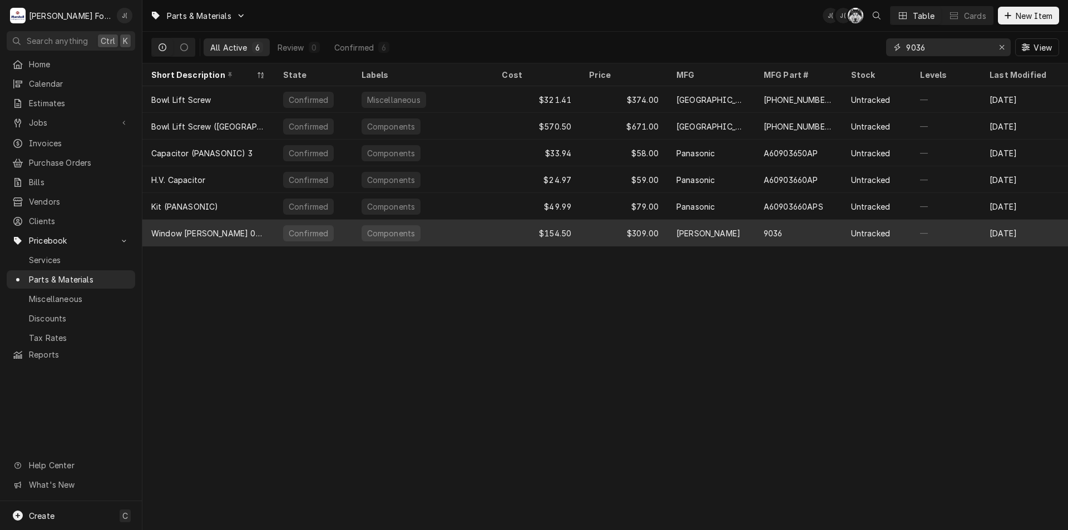
type input "9036"
click at [607, 235] on div "$309.00" at bounding box center [623, 233] width 87 height 27
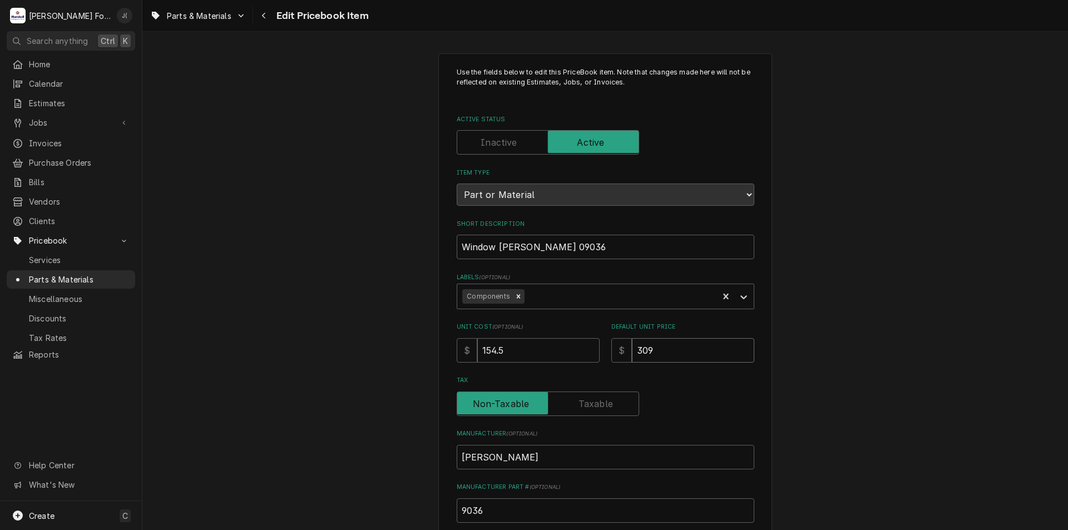
drag, startPoint x: 648, startPoint y: 354, endPoint x: 599, endPoint y: 364, distance: 49.9
click at [599, 363] on div "Use the fields below to edit this PriceBook item. Note that changes made here w…" at bounding box center [606, 398] width 298 height 663
type textarea "x"
type input "3"
type textarea "x"
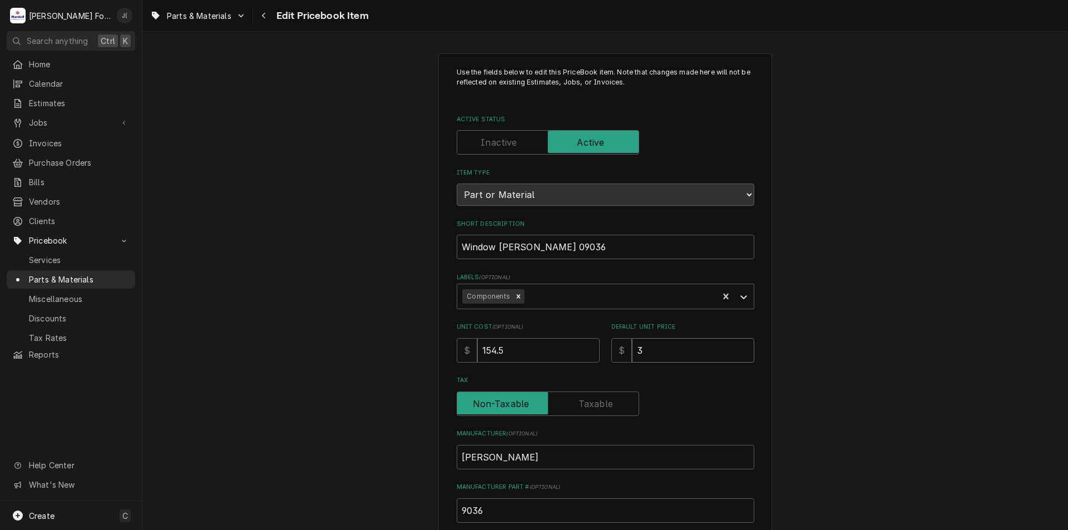
type input "31"
type textarea "x"
type input "312"
type textarea "x"
type input "312.0"
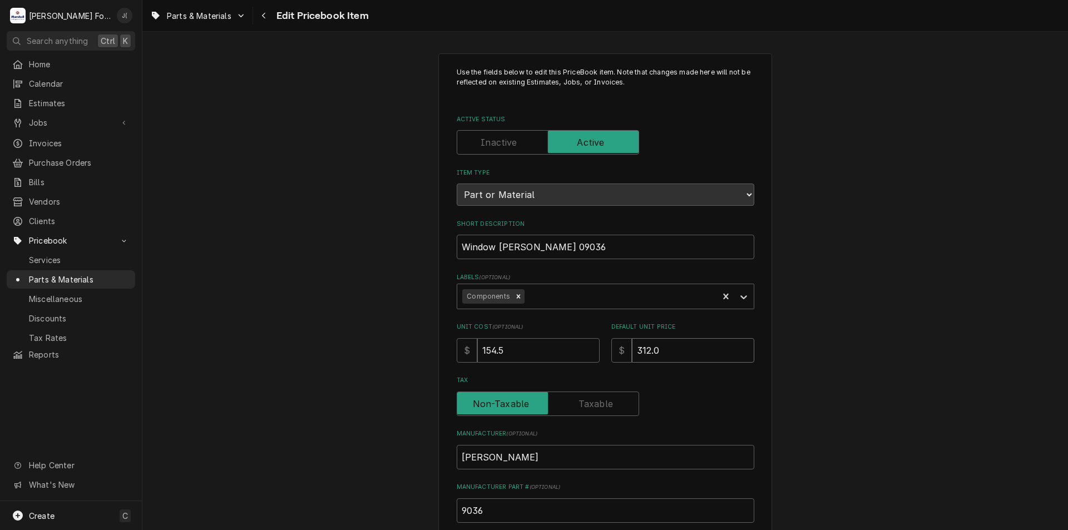
type textarea "x"
type input "312.00"
drag, startPoint x: 509, startPoint y: 350, endPoint x: 449, endPoint y: 358, distance: 60.5
click at [448, 356] on div "Use the fields below to edit this PriceBook item. Note that changes made here w…" at bounding box center [605, 435] width 334 height 764
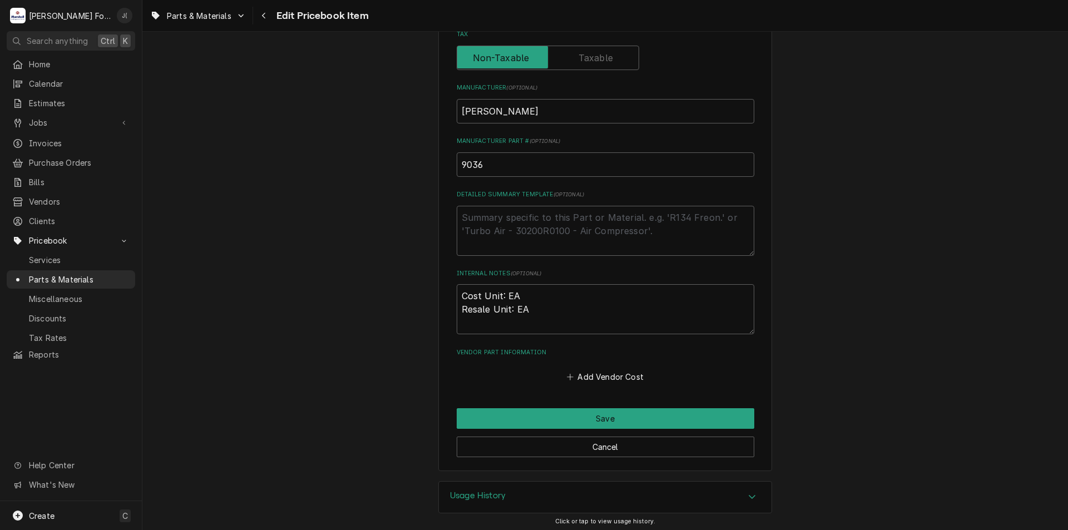
scroll to position [349, 0]
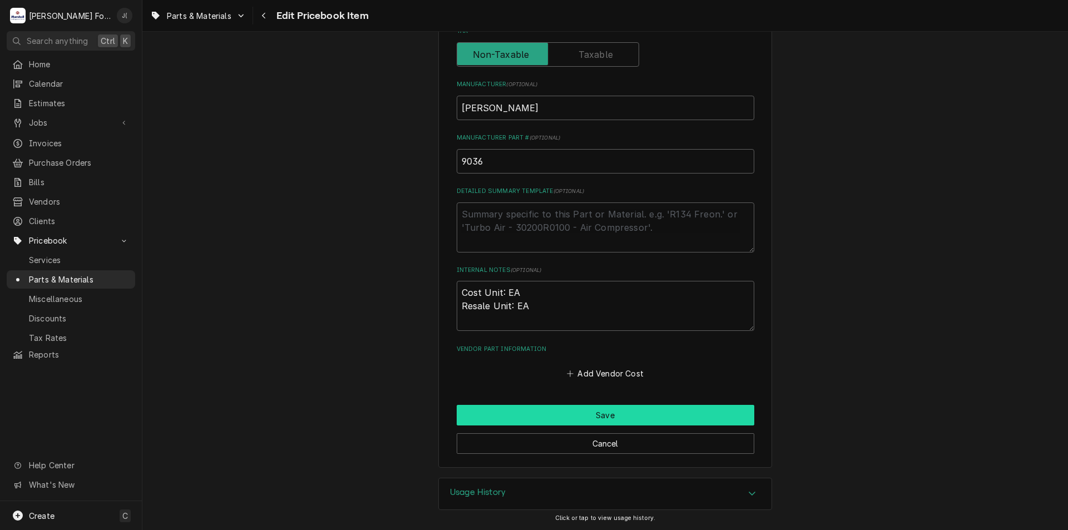
click at [614, 417] on button "Save" at bounding box center [606, 415] width 298 height 21
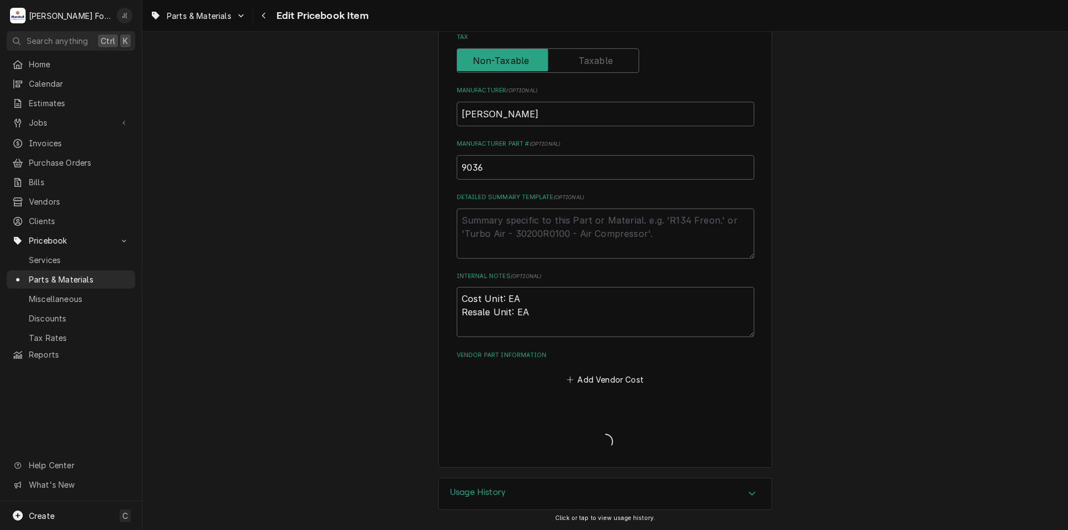
scroll to position [343, 0]
type textarea "x"
